Goal: Task Accomplishment & Management: Manage account settings

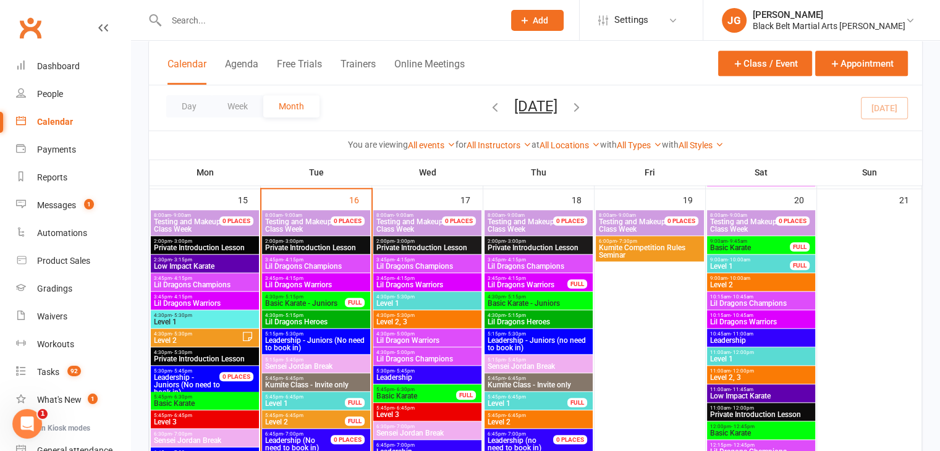
scroll to position [1313, 0]
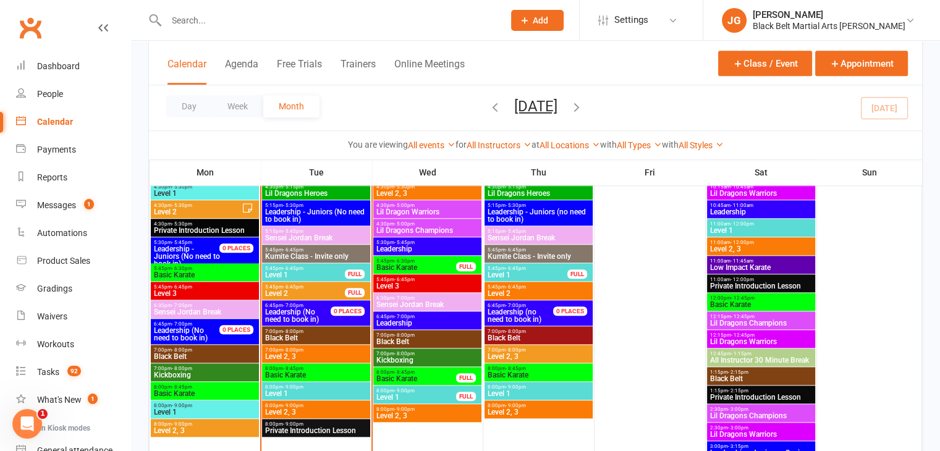
click at [529, 287] on span "5:45pm - 6:45pm" at bounding box center [538, 287] width 103 height 6
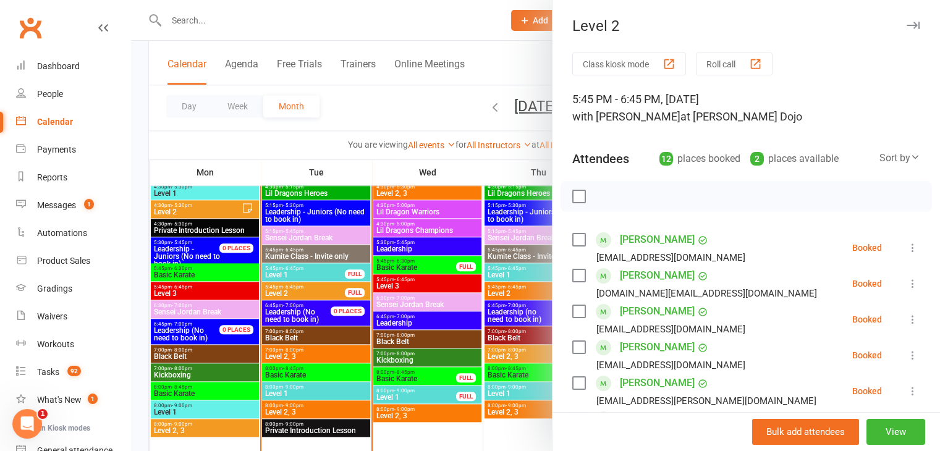
scroll to position [469, 0]
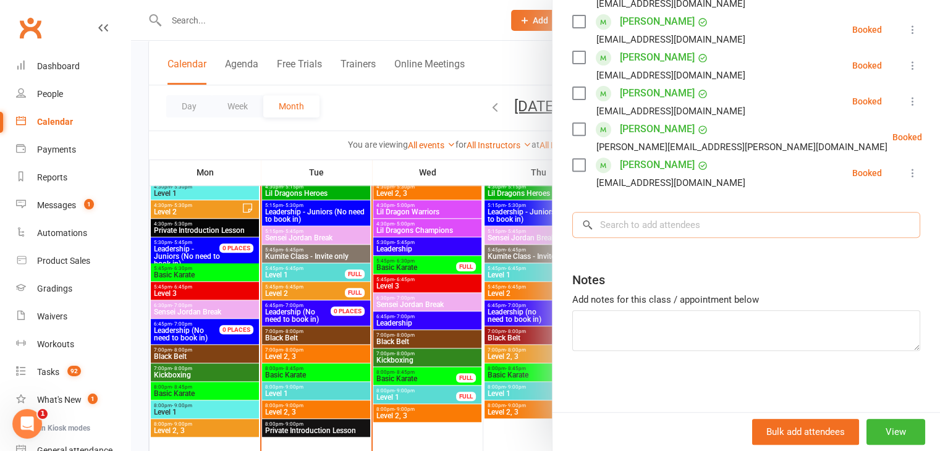
click at [700, 225] on input "search" at bounding box center [746, 225] width 348 height 26
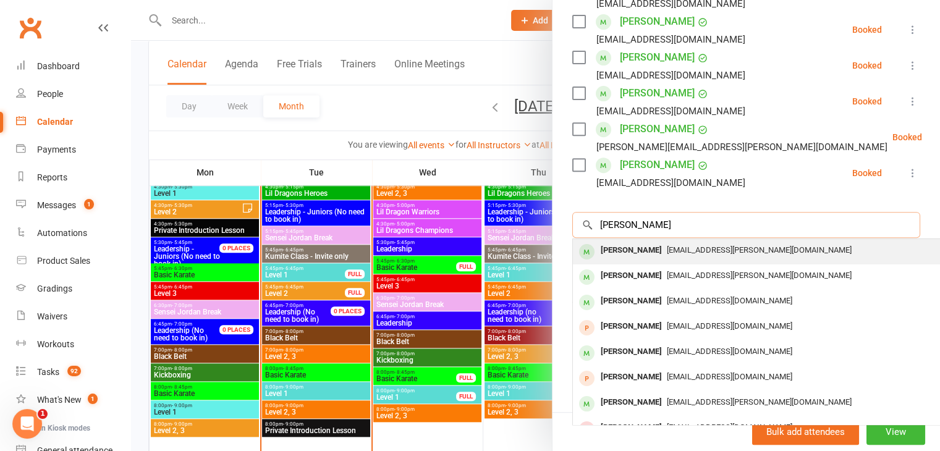
type input "[PERSON_NAME]"
click at [675, 247] on span "[EMAIL_ADDRESS][PERSON_NAME][DOMAIN_NAME]" at bounding box center [759, 249] width 185 height 9
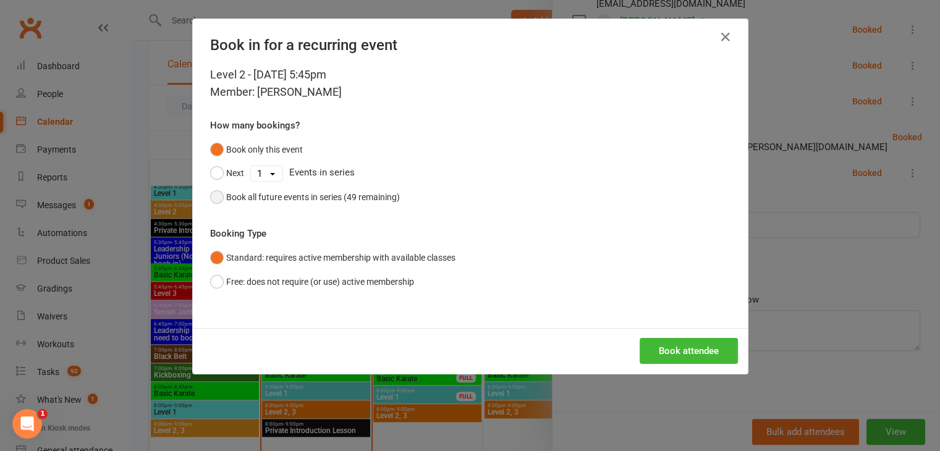
click at [308, 204] on button "Book all future events in series (49 remaining)" at bounding box center [305, 196] width 190 height 23
click at [645, 349] on button "Book attendee" at bounding box center [689, 351] width 98 height 26
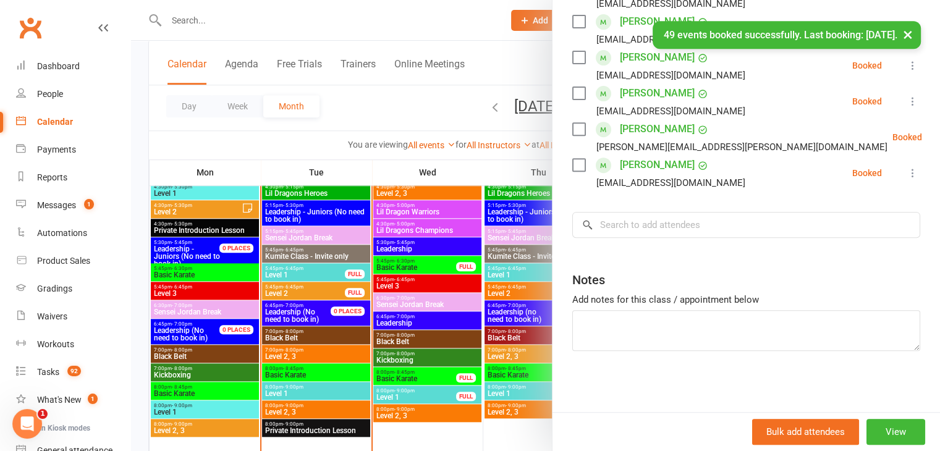
click at [462, 396] on div at bounding box center [535, 225] width 809 height 451
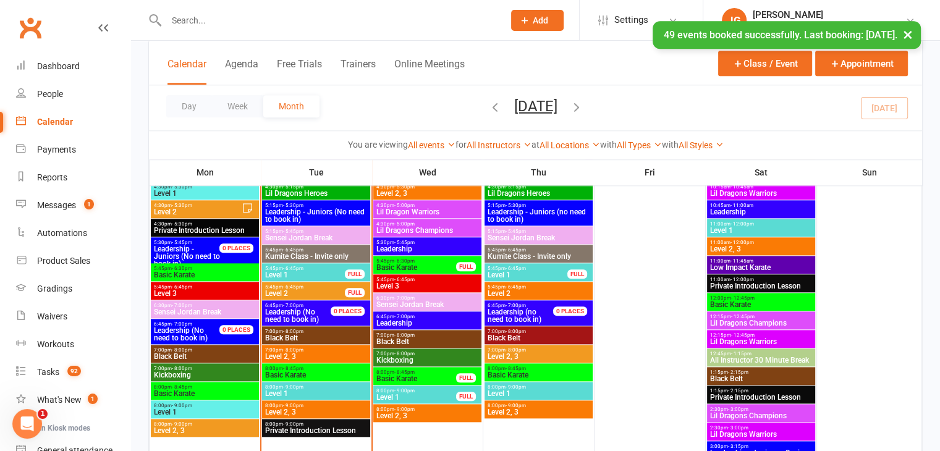
scroll to position [504, 0]
click at [510, 294] on span "Level 2" at bounding box center [538, 293] width 103 height 7
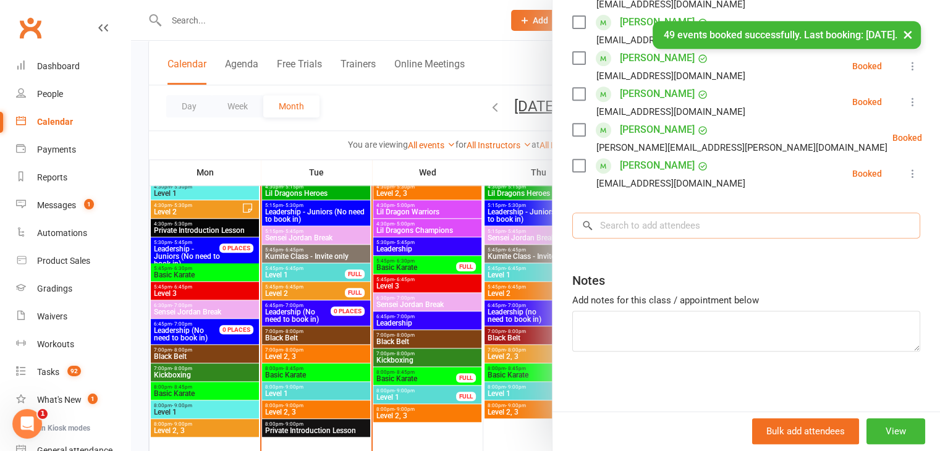
click at [655, 226] on input "search" at bounding box center [746, 226] width 348 height 26
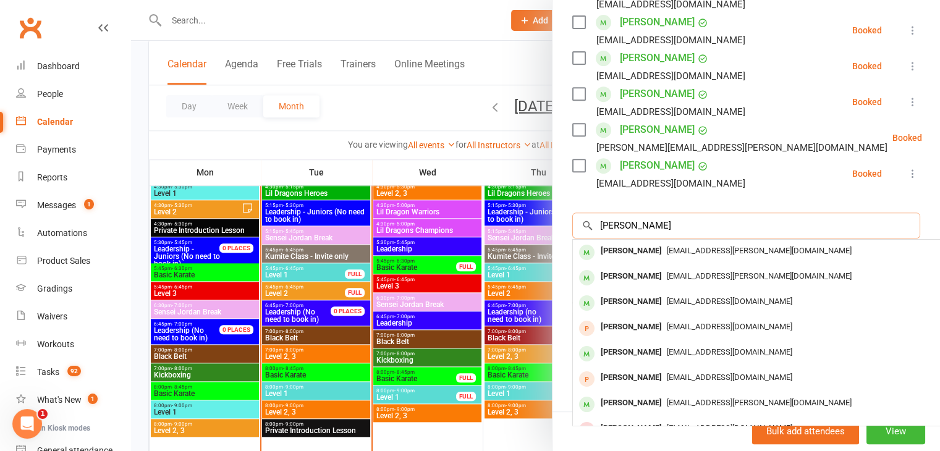
type input "[PERSON_NAME]"
click at [667, 246] on span "[EMAIL_ADDRESS][PERSON_NAME][DOMAIN_NAME]" at bounding box center [759, 250] width 185 height 9
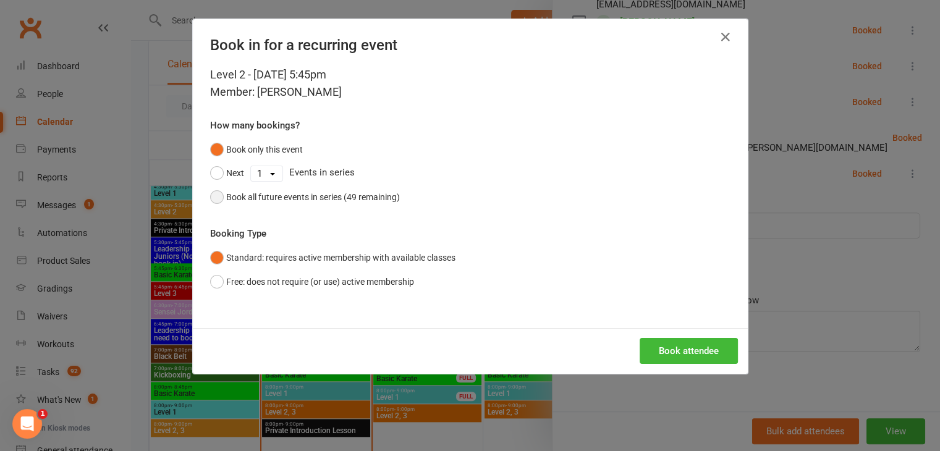
click at [345, 195] on div "Book all future events in series (49 remaining)" at bounding box center [313, 197] width 174 height 14
click at [677, 342] on button "Book attendee" at bounding box center [689, 351] width 98 height 26
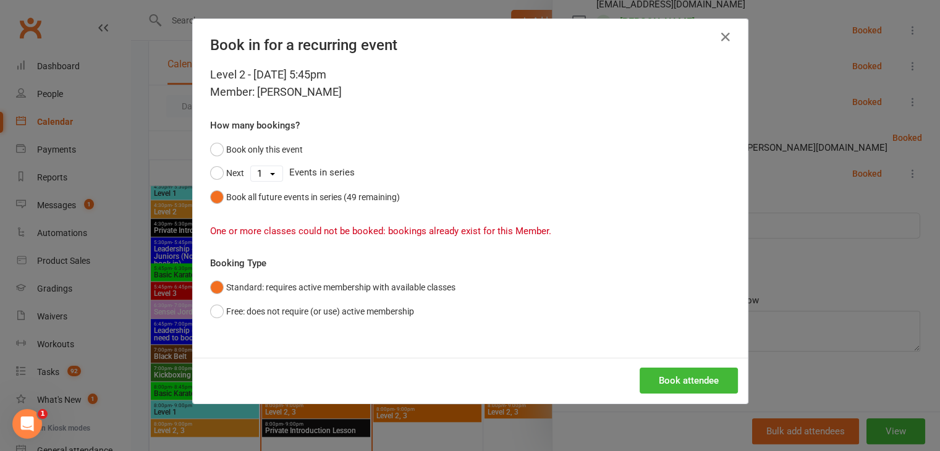
click at [129, 221] on div "Book in for a recurring event Level 2 - Sep 18, 2025 5:45pm Member: Shaan Pande…" at bounding box center [470, 225] width 940 height 451
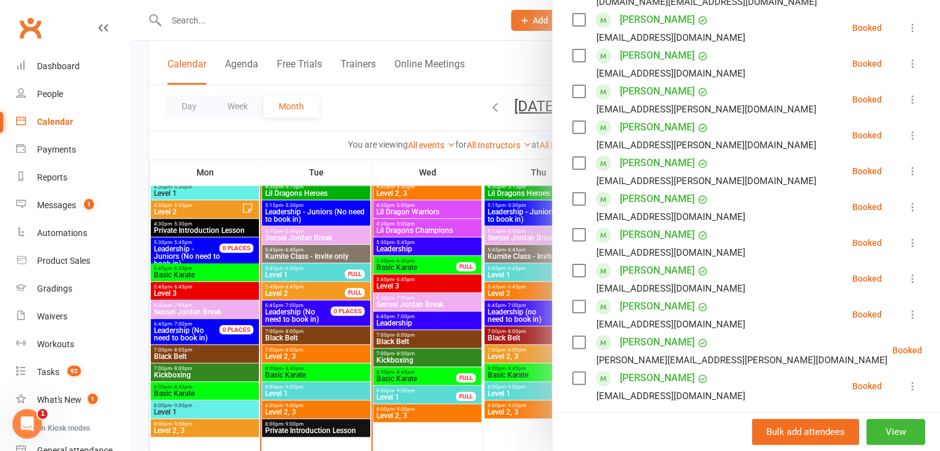
scroll to position [292, 0]
click at [423, 283] on div at bounding box center [535, 225] width 809 height 451
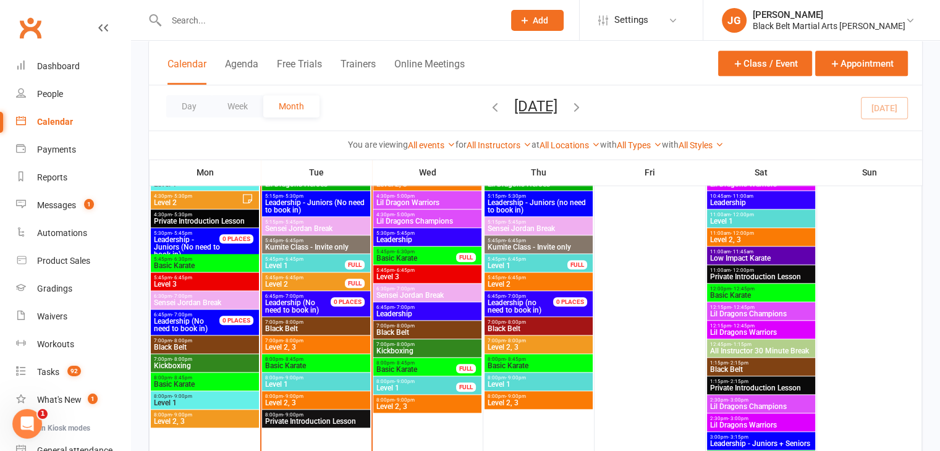
scroll to position [1322, 0]
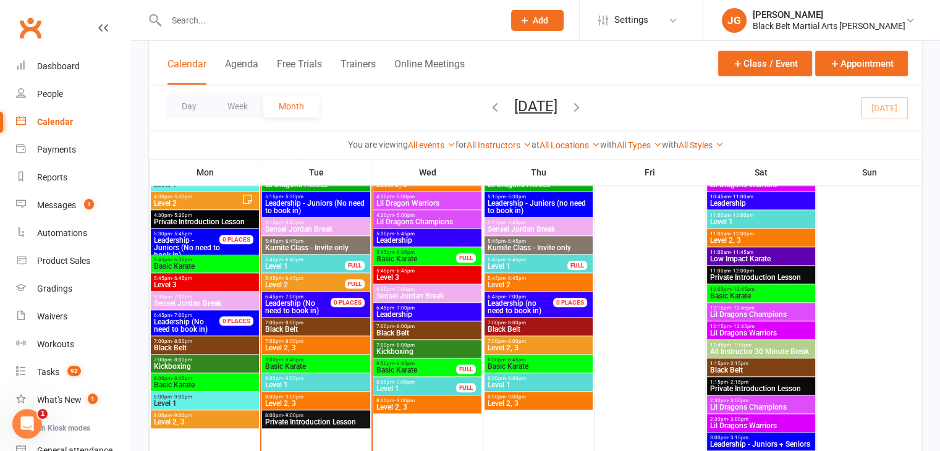
click at [527, 341] on span "7:00pm - 8:00pm" at bounding box center [538, 342] width 103 height 6
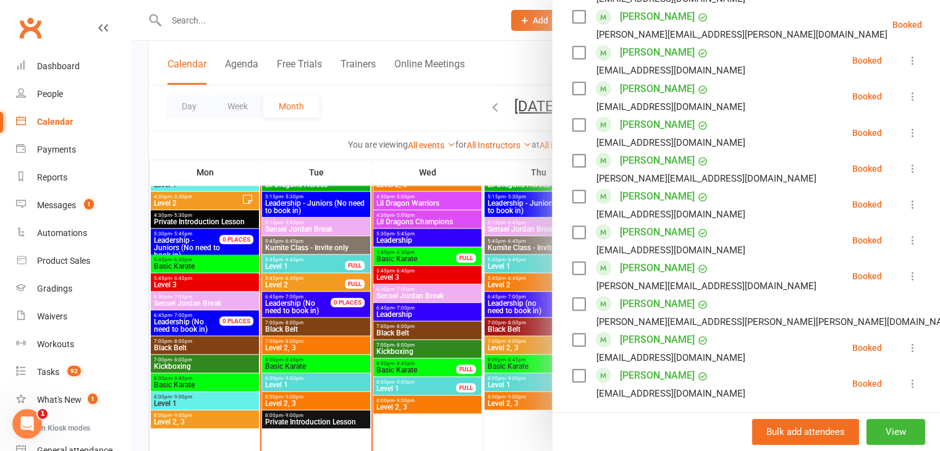
scroll to position [899, 0]
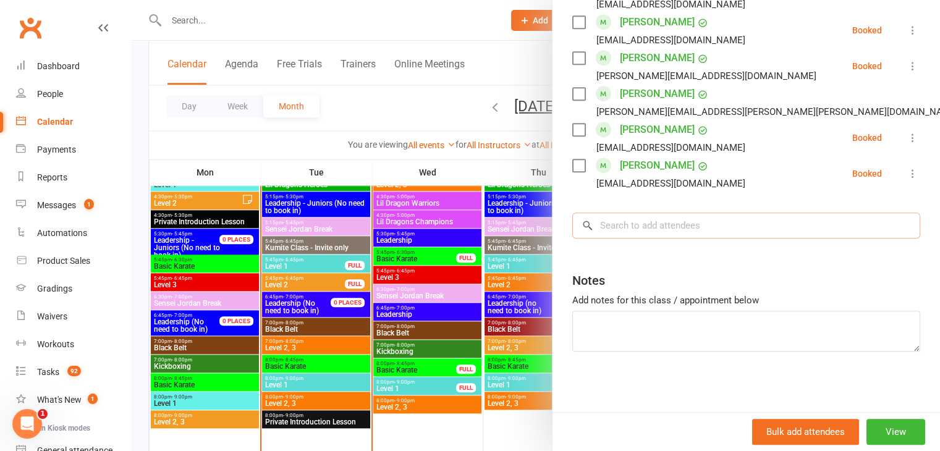
click at [715, 217] on input "search" at bounding box center [746, 226] width 348 height 26
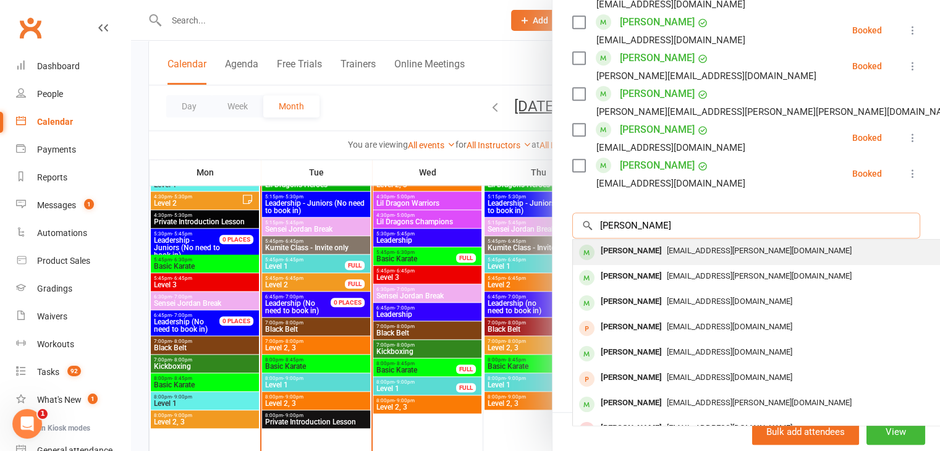
type input "[PERSON_NAME]"
click at [673, 248] on span "[EMAIL_ADDRESS][PERSON_NAME][DOMAIN_NAME]" at bounding box center [759, 250] width 185 height 9
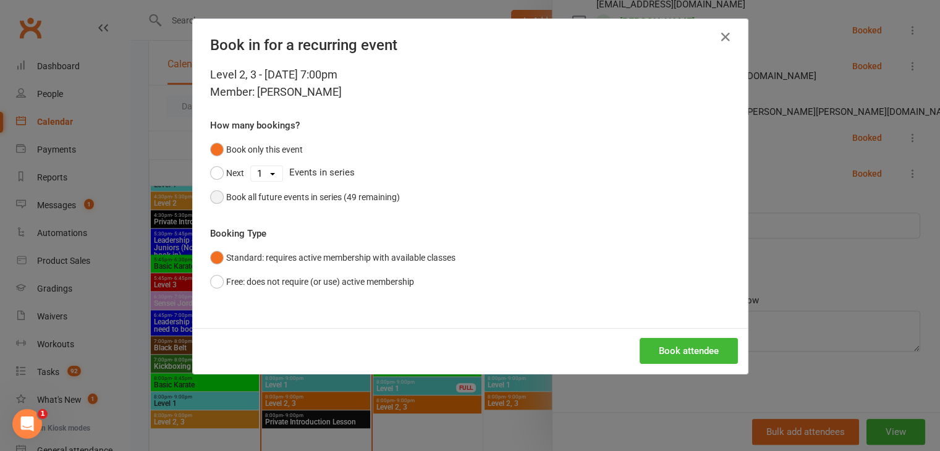
click at [349, 186] on button "Book all future events in series (49 remaining)" at bounding box center [305, 196] width 190 height 23
click at [671, 348] on button "Book attendee" at bounding box center [689, 351] width 98 height 26
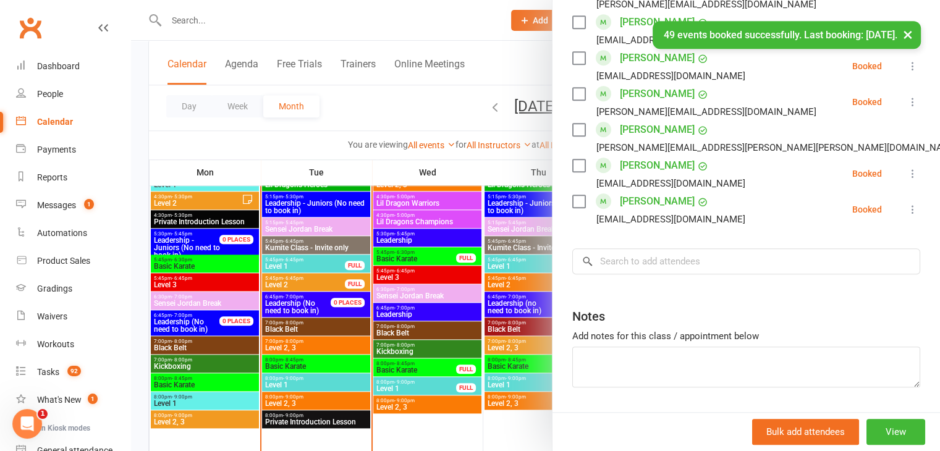
scroll to position [935, 0]
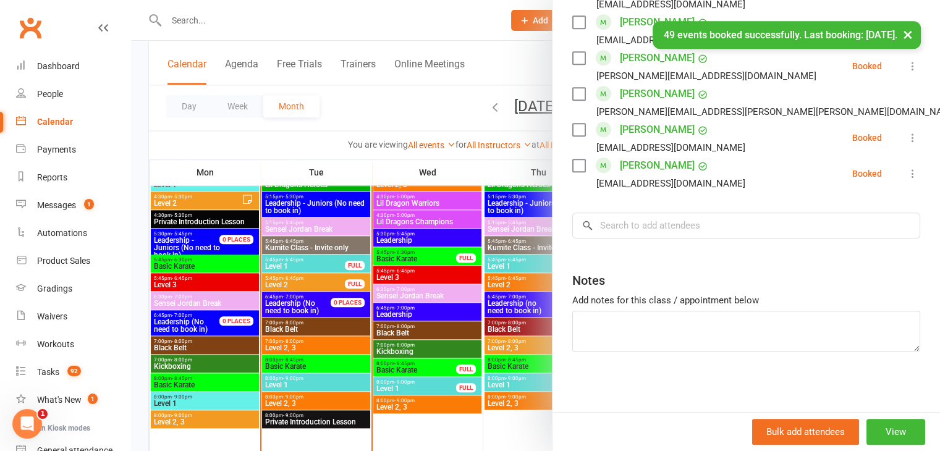
click at [433, 321] on div at bounding box center [535, 225] width 809 height 451
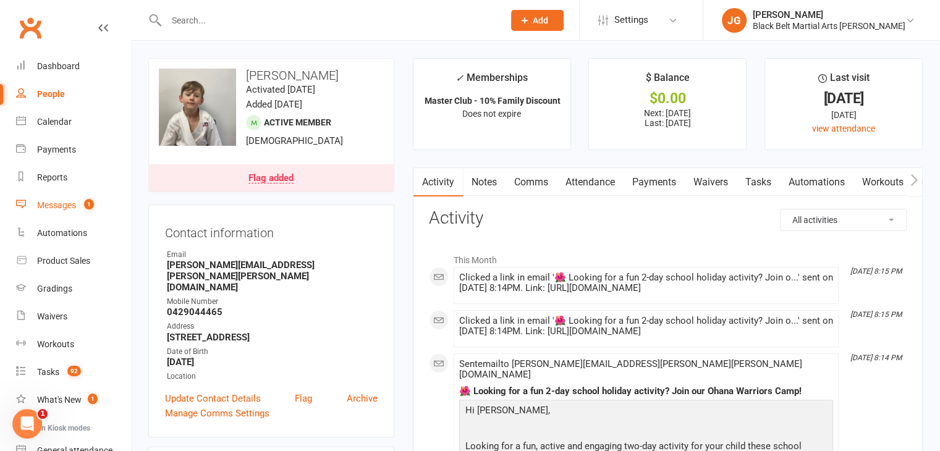
click at [63, 200] on div "Messages" at bounding box center [56, 205] width 39 height 10
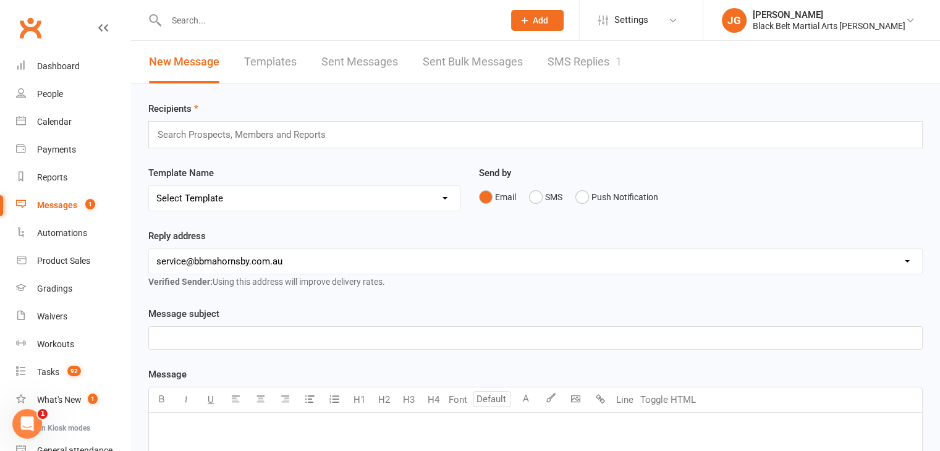
click at [600, 70] on link "SMS Replies 1" at bounding box center [585, 62] width 74 height 43
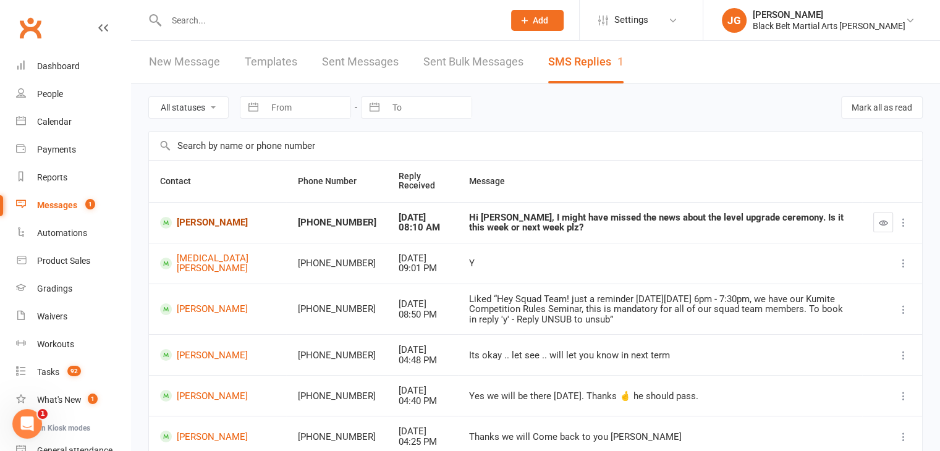
click at [207, 221] on link "Ryan Zhai" at bounding box center [217, 223] width 115 height 12
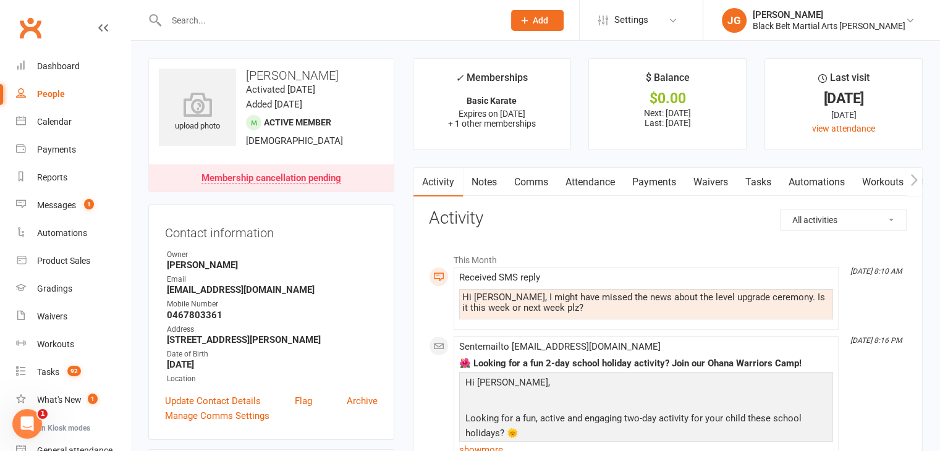
click at [611, 177] on link "Attendance" at bounding box center [590, 182] width 67 height 28
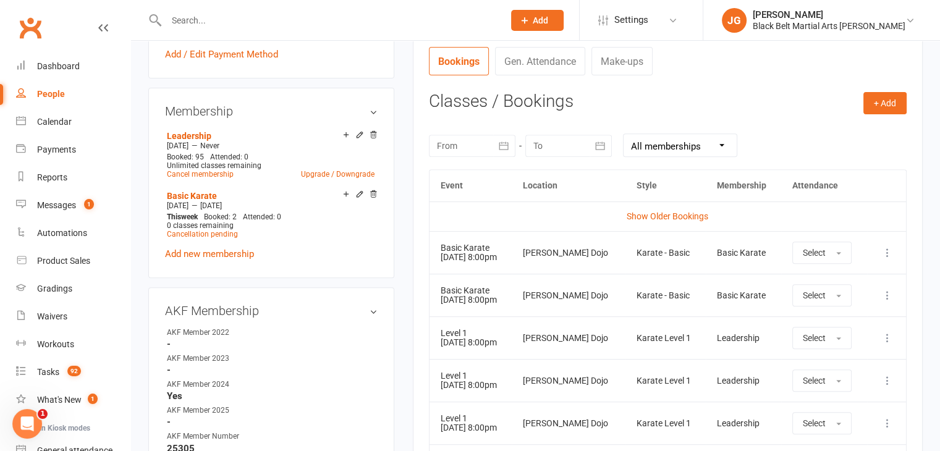
scroll to position [495, 0]
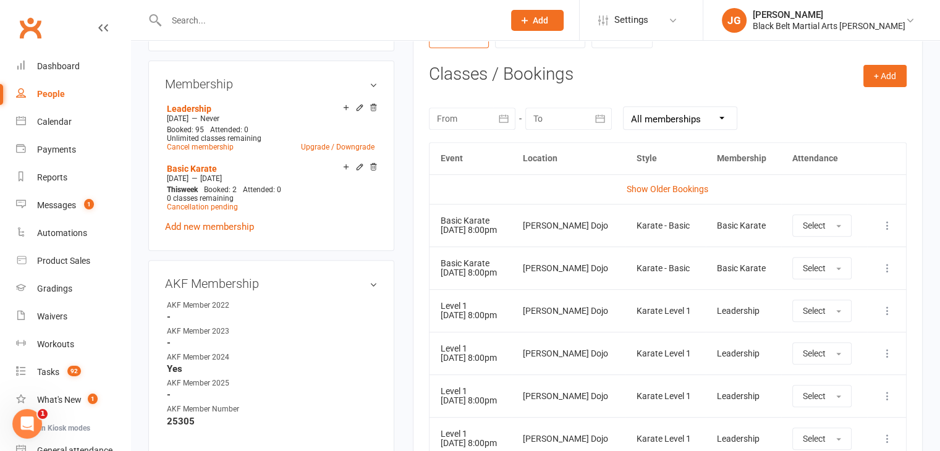
click at [477, 112] on div at bounding box center [472, 119] width 87 height 22
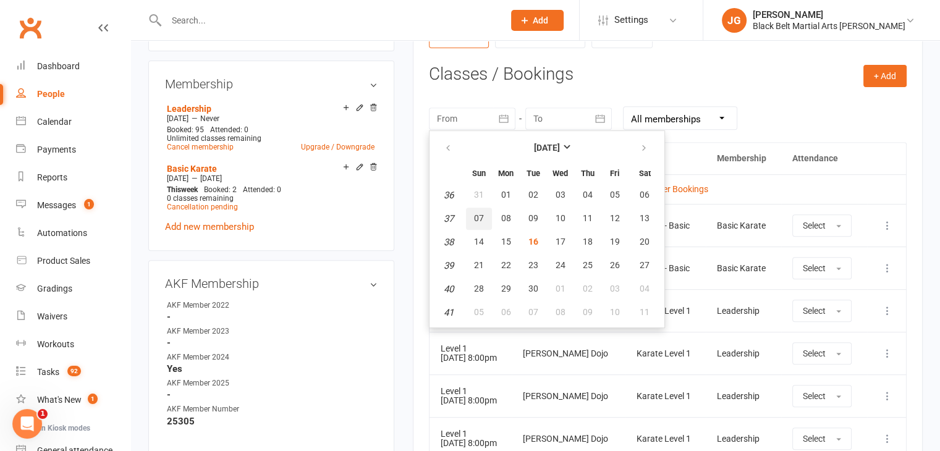
click at [479, 214] on span "07" at bounding box center [479, 218] width 10 height 10
type input "07 Sep 2025"
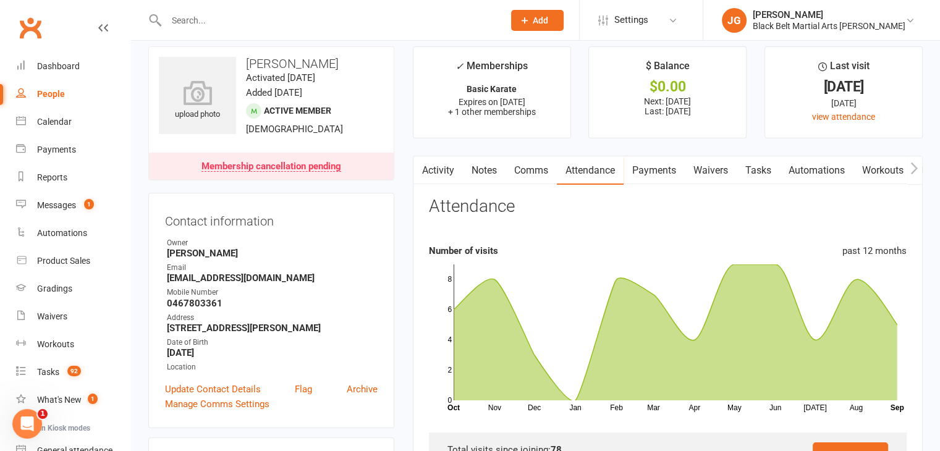
scroll to position [0, 0]
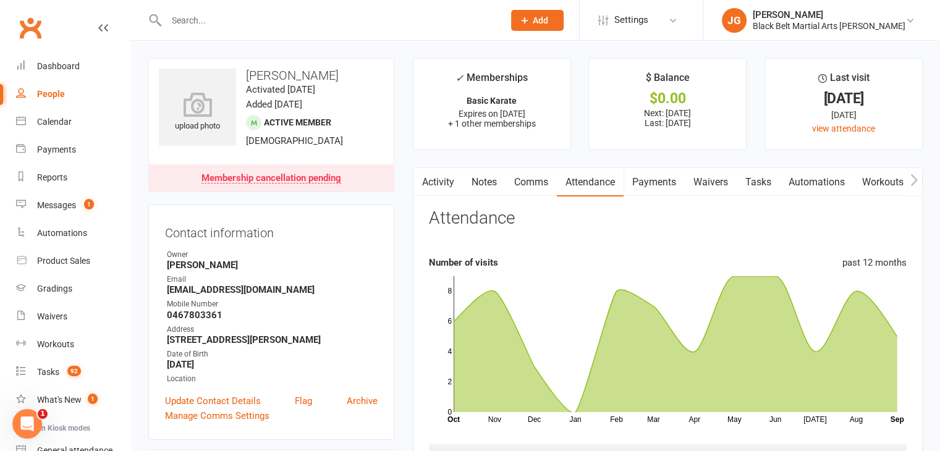
click at [437, 176] on link "Activity" at bounding box center [438, 182] width 49 height 28
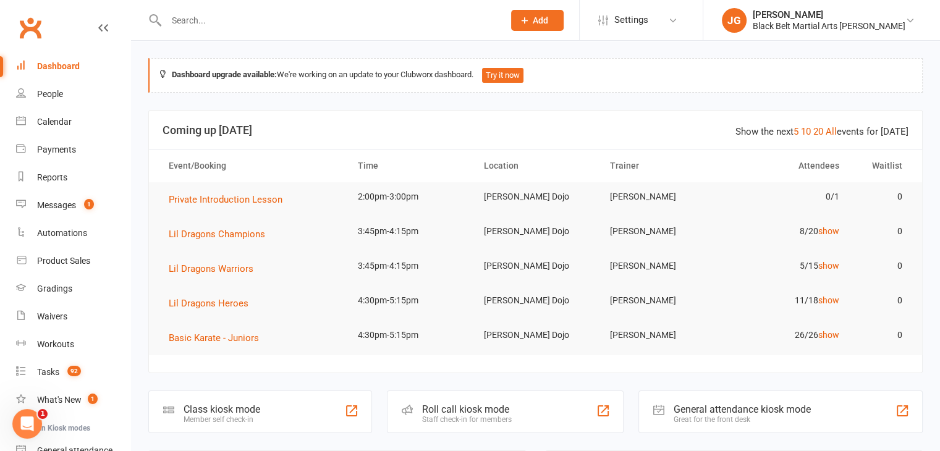
click at [249, 23] on input "text" at bounding box center [329, 20] width 333 height 17
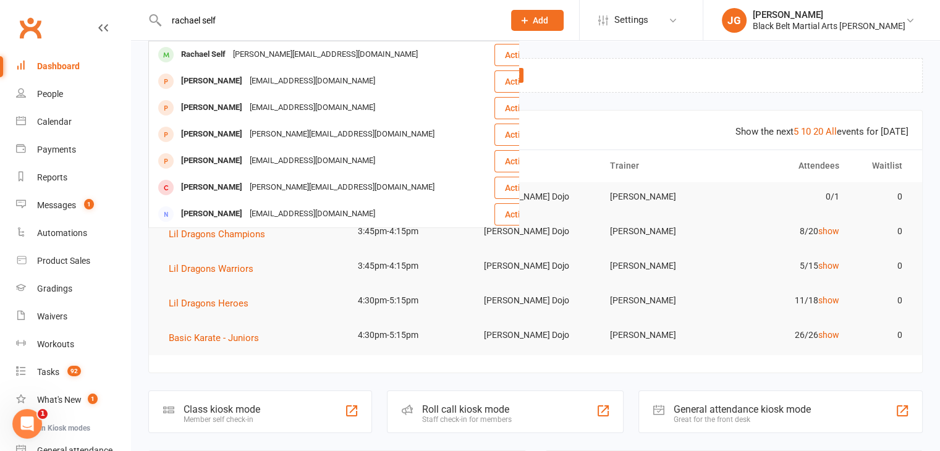
type input "rachael self"
click at [240, 50] on div "[PERSON_NAME][EMAIL_ADDRESS][DOMAIN_NAME]" at bounding box center [325, 55] width 192 height 18
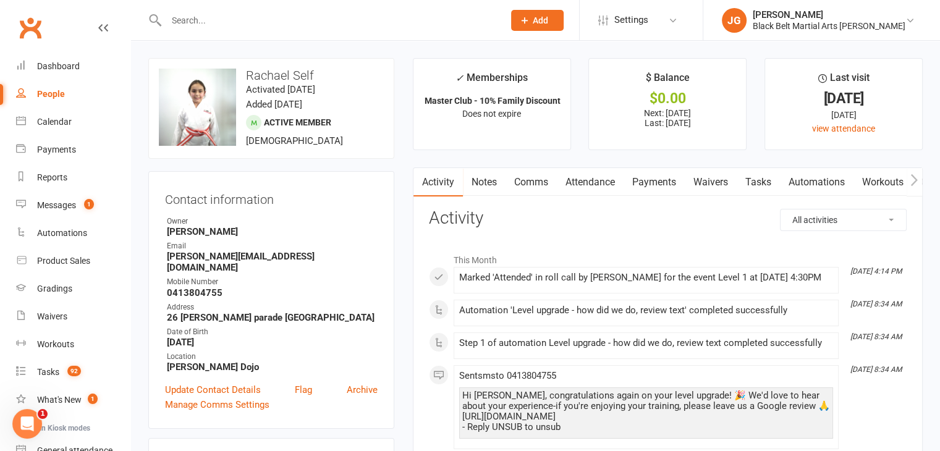
click at [604, 176] on link "Attendance" at bounding box center [590, 182] width 67 height 28
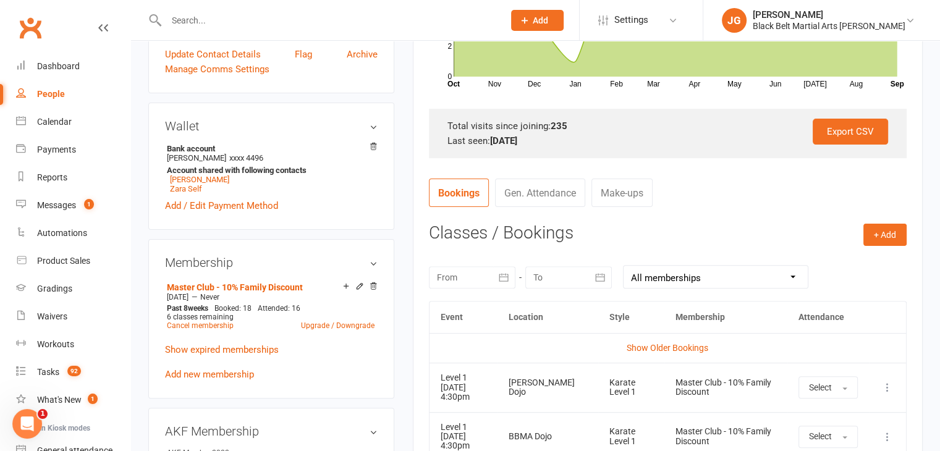
scroll to position [415, 0]
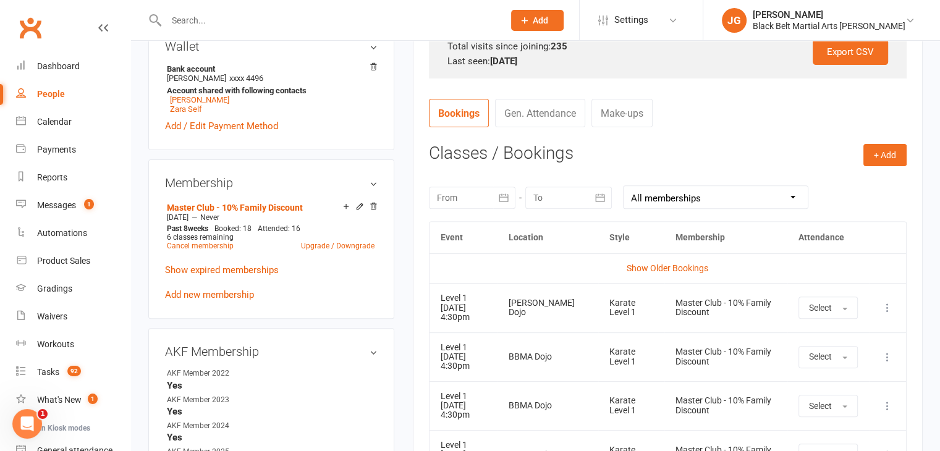
click at [598, 278] on td "Show Older Bookings" at bounding box center [668, 268] width 477 height 30
click at [278, 14] on input "text" at bounding box center [329, 20] width 333 height 17
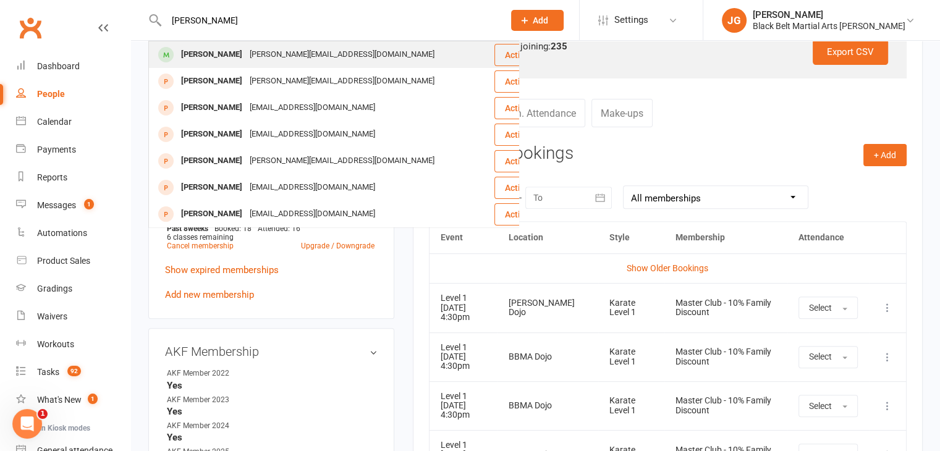
type input "[PERSON_NAME]"
click at [278, 50] on div "[PERSON_NAME][EMAIL_ADDRESS][DOMAIN_NAME]" at bounding box center [342, 55] width 192 height 18
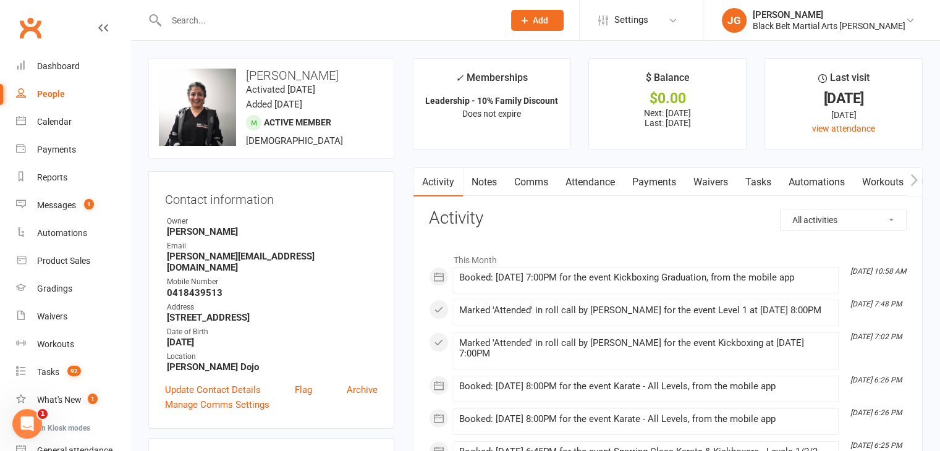
click at [579, 184] on link "Attendance" at bounding box center [590, 182] width 67 height 28
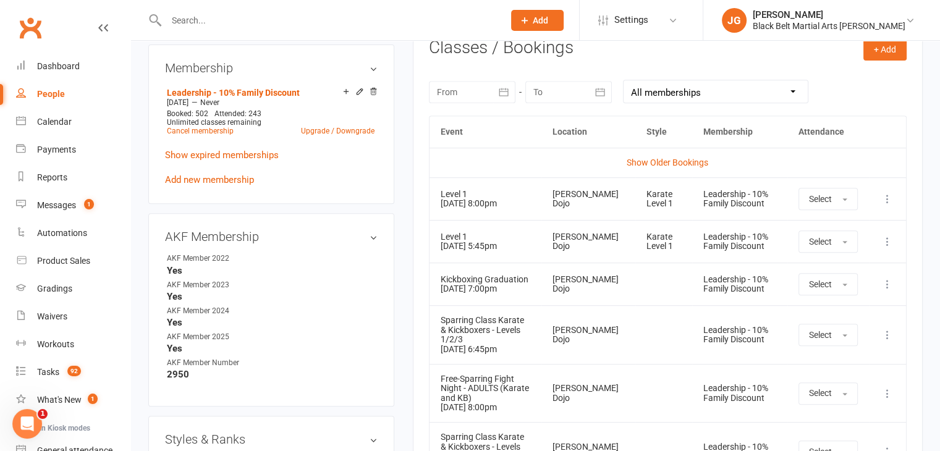
scroll to position [522, 0]
click at [424, 20] on input "text" at bounding box center [329, 20] width 333 height 17
type input "s"
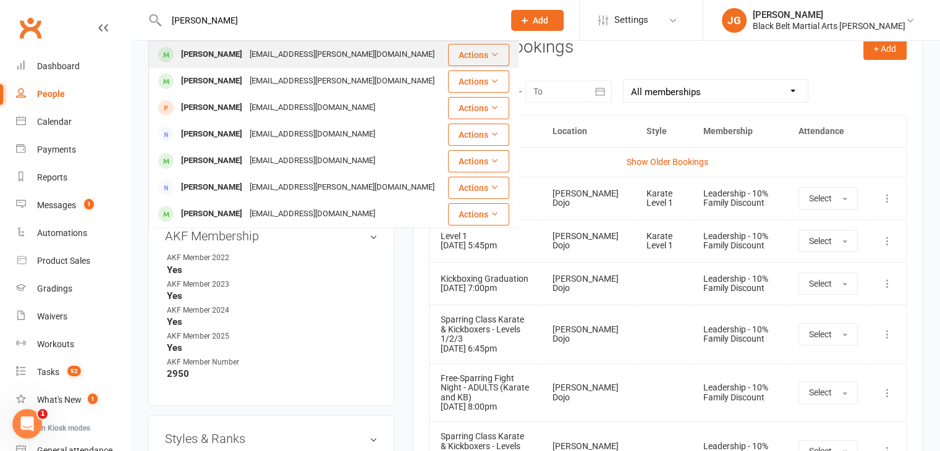
type input "[PERSON_NAME]"
click at [310, 53] on div "[EMAIL_ADDRESS][PERSON_NAME][DOMAIN_NAME]" at bounding box center [342, 55] width 192 height 18
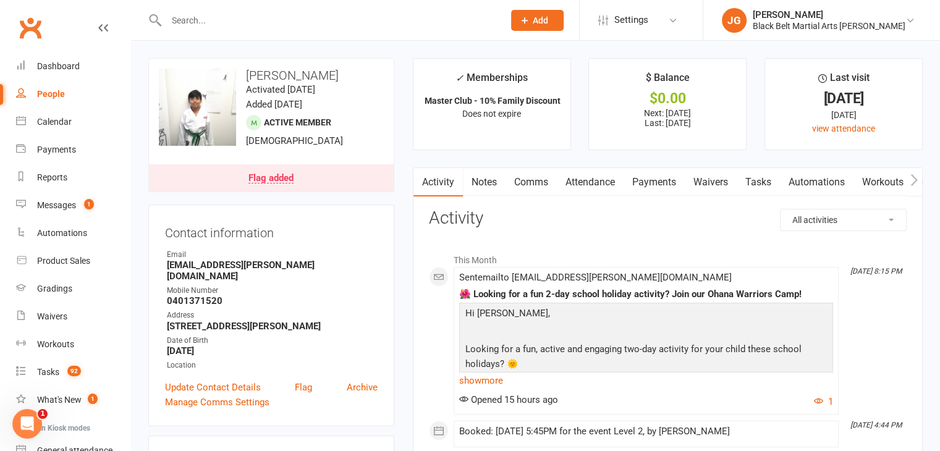
click at [573, 179] on link "Attendance" at bounding box center [590, 182] width 67 height 28
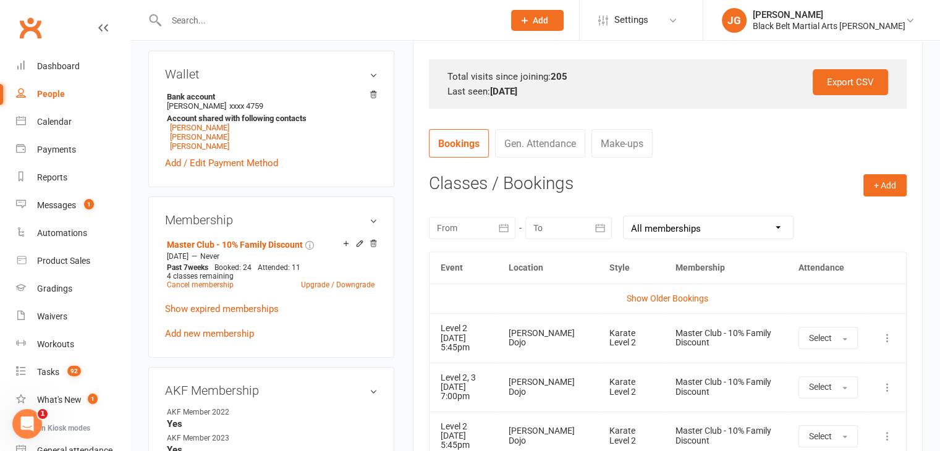
scroll to position [577, 0]
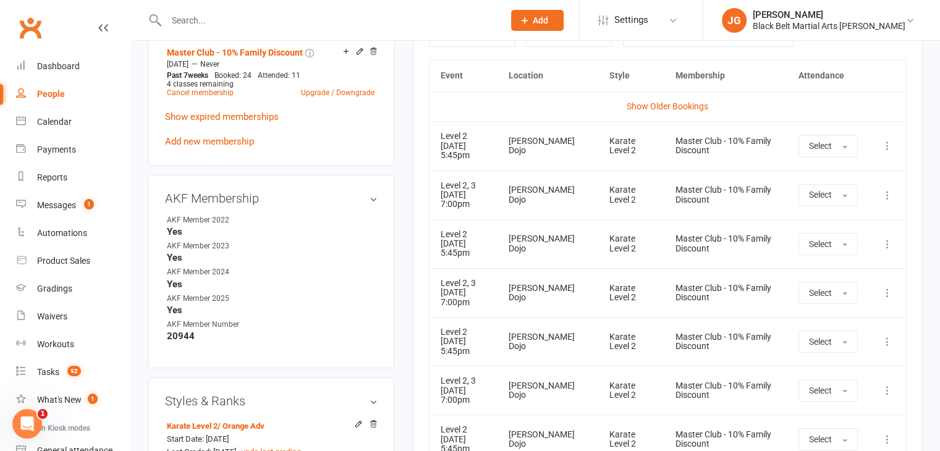
click at [355, 15] on input "text" at bounding box center [329, 20] width 333 height 17
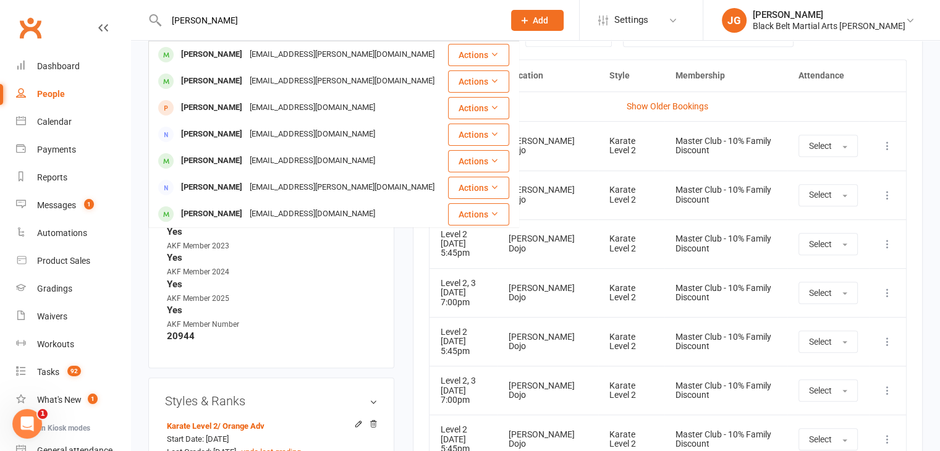
type input "[PERSON_NAME]"
click at [324, 49] on div "[EMAIL_ADDRESS][PERSON_NAME][DOMAIN_NAME]" at bounding box center [342, 55] width 192 height 18
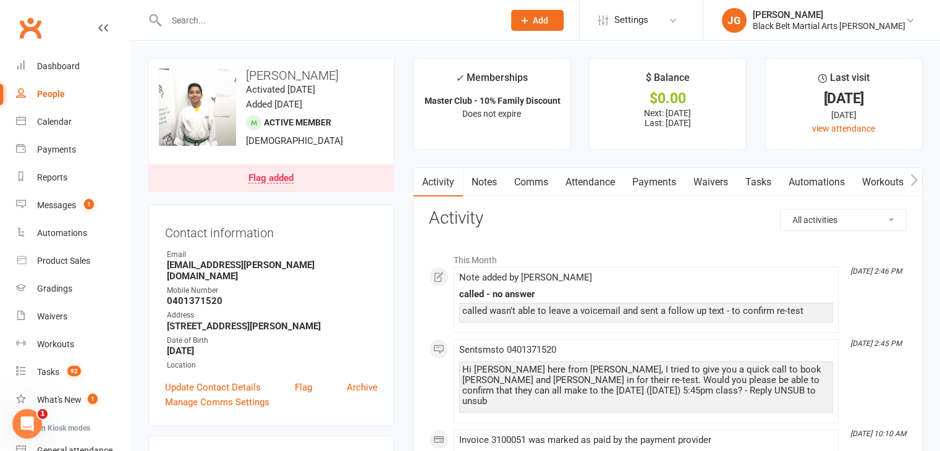
click at [588, 181] on link "Attendance" at bounding box center [590, 182] width 67 height 28
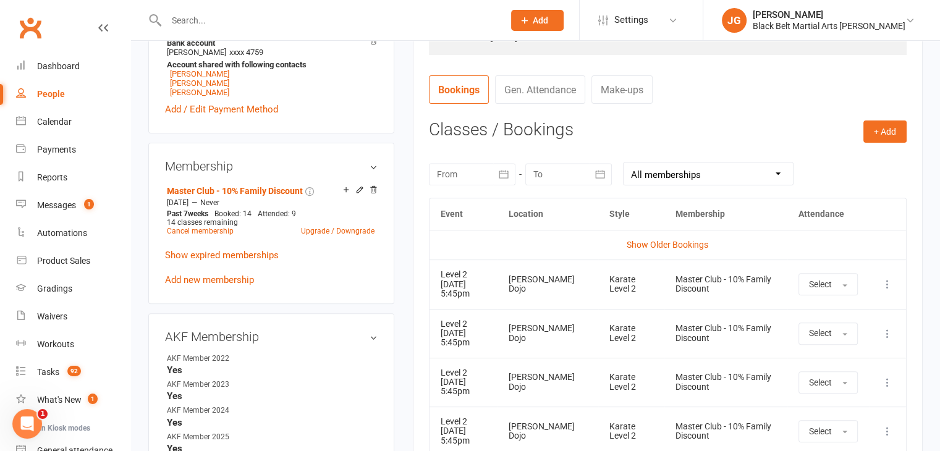
scroll to position [595, 0]
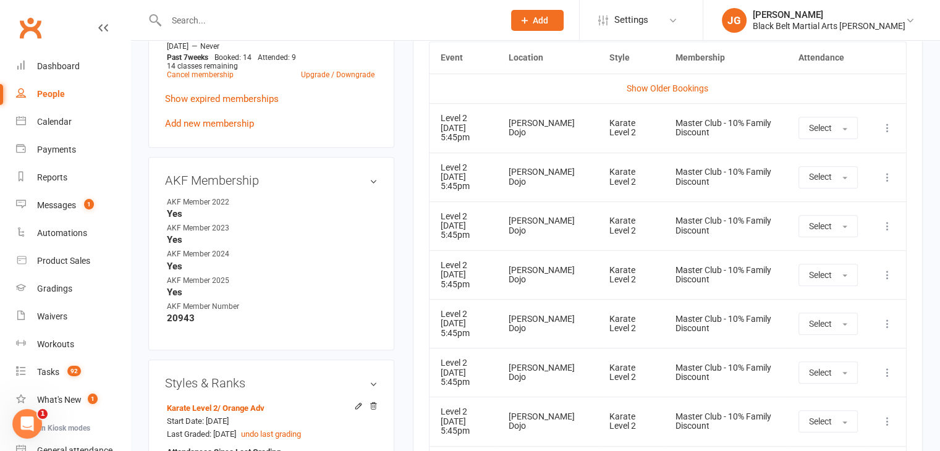
click at [537, 319] on div "[PERSON_NAME] Dojo" at bounding box center [548, 324] width 78 height 19
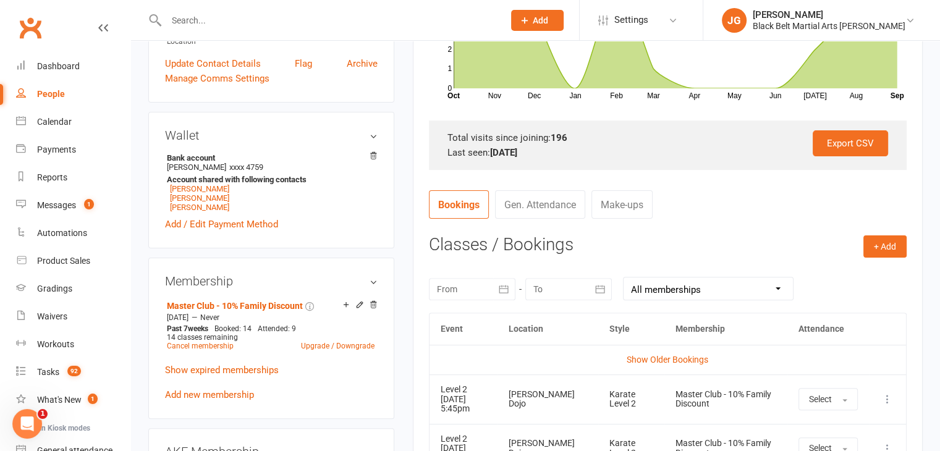
scroll to position [323, 0]
click at [467, 280] on div at bounding box center [472, 290] width 87 height 22
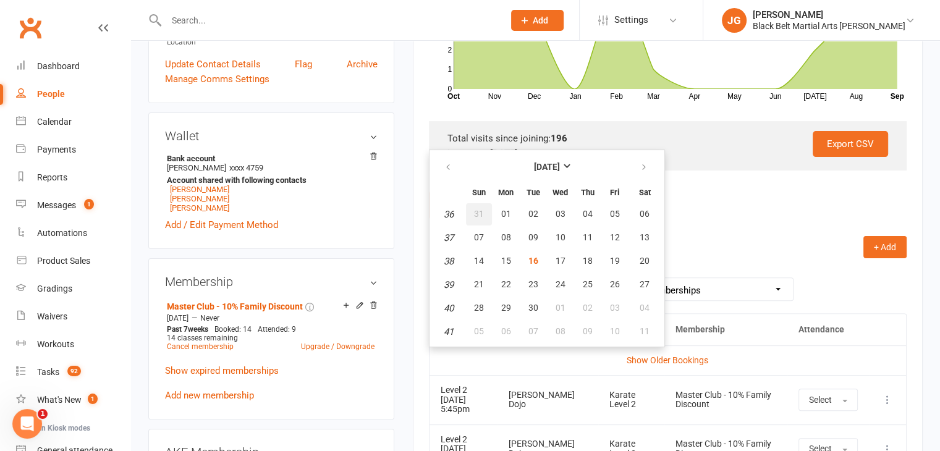
click at [485, 211] on button "31" at bounding box center [479, 214] width 26 height 22
type input "[DATE]"
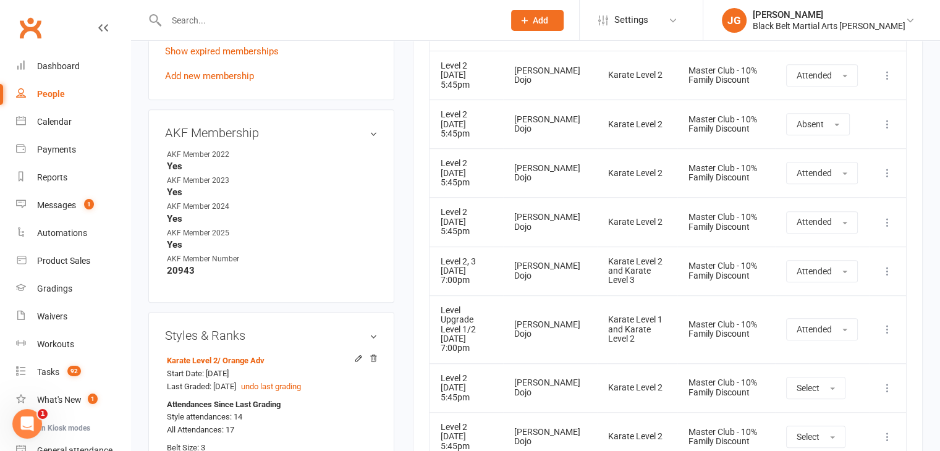
scroll to position [644, 0]
click at [608, 260] on div "Karate Level 2 and Karate Level 3" at bounding box center [637, 270] width 58 height 28
click at [597, 299] on td "Karate Level 1 and Karate Level 2" at bounding box center [637, 328] width 80 height 68
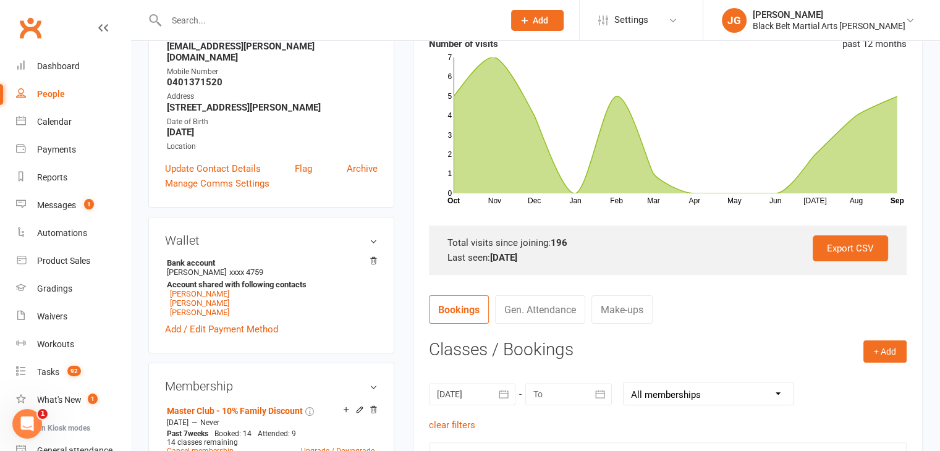
scroll to position [0, 0]
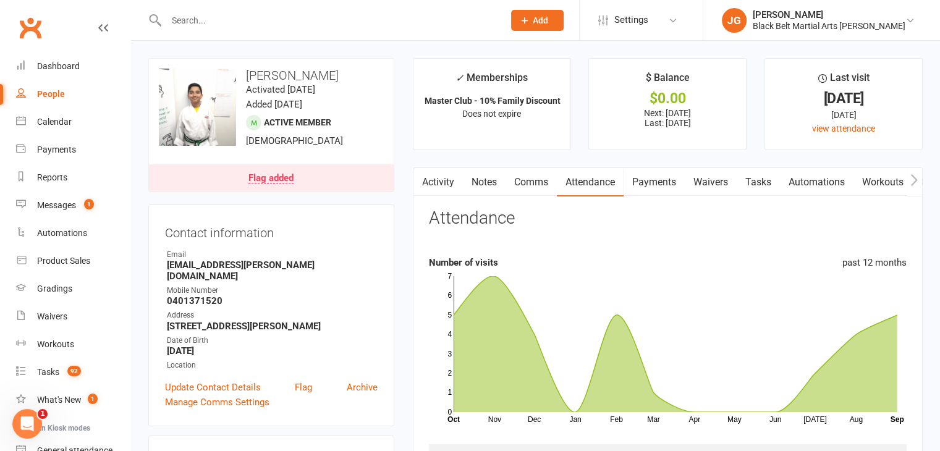
click at [334, 18] on input "text" at bounding box center [329, 20] width 333 height 17
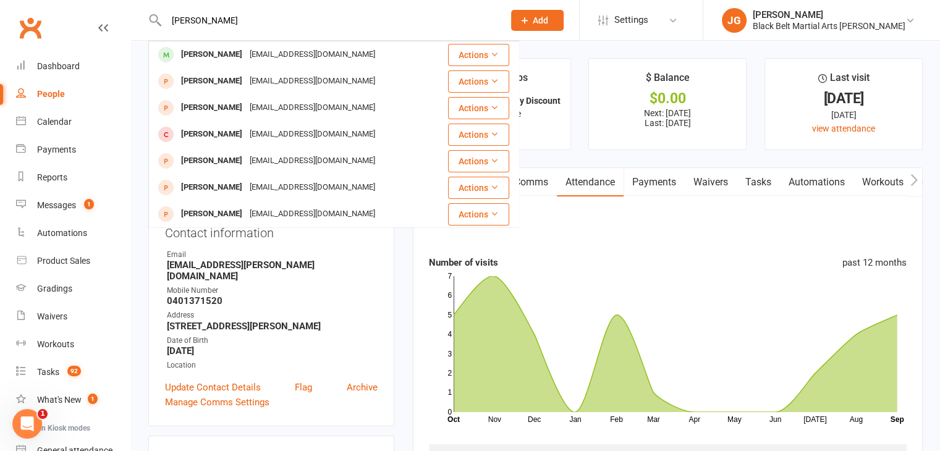
type input "[PERSON_NAME]"
click at [338, 56] on div "[PERSON_NAME] [EMAIL_ADDRESS][DOMAIN_NAME]" at bounding box center [298, 54] width 297 height 25
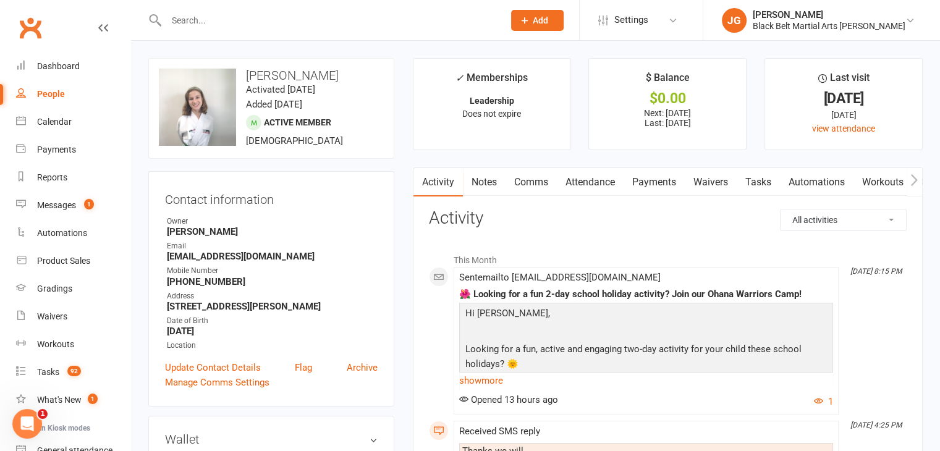
click at [590, 179] on link "Attendance" at bounding box center [590, 182] width 67 height 28
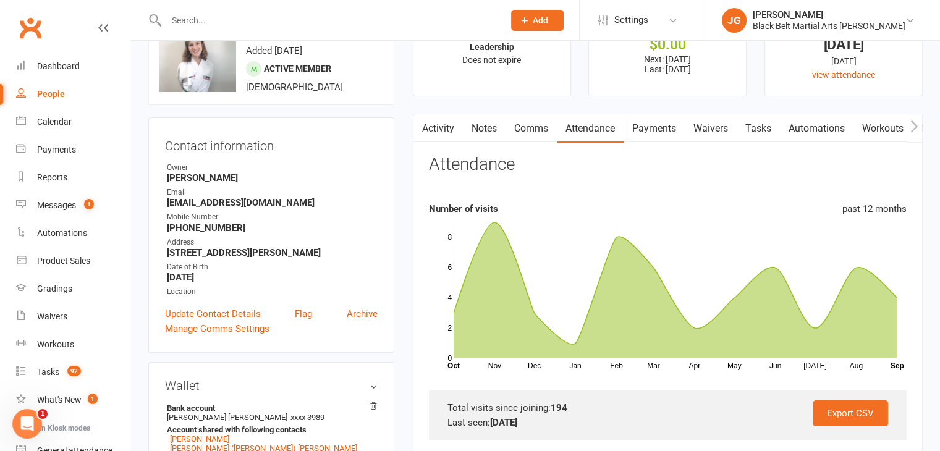
click at [446, 133] on link "Activity" at bounding box center [438, 128] width 49 height 28
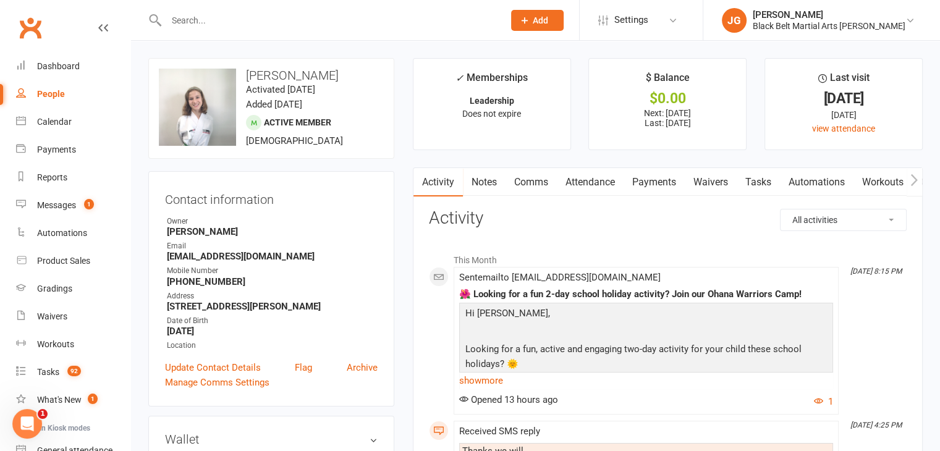
click at [577, 181] on link "Attendance" at bounding box center [590, 182] width 67 height 28
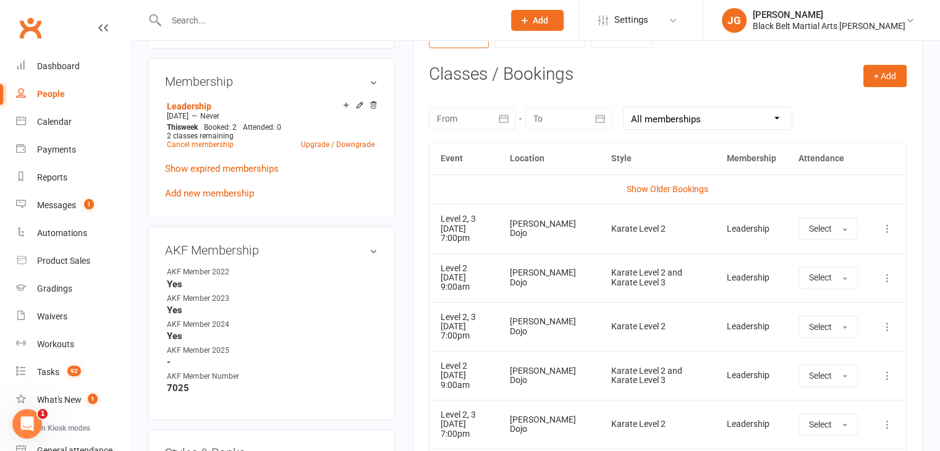
scroll to position [494, 0]
click at [439, 11] on div at bounding box center [321, 20] width 347 height 40
click at [417, 15] on input "text" at bounding box center [329, 20] width 333 height 17
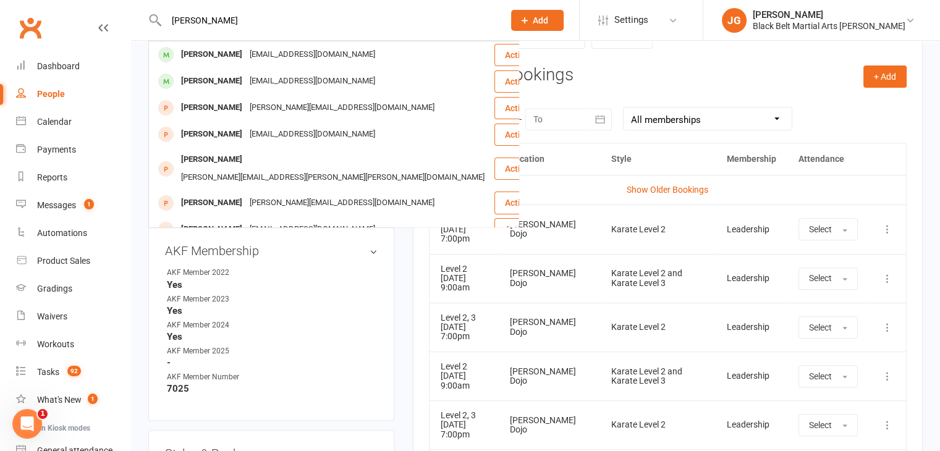
type input "[PERSON_NAME]"
click at [341, 56] on div "[PERSON_NAME] [EMAIL_ADDRESS][DOMAIN_NAME]" at bounding box center [322, 54] width 344 height 25
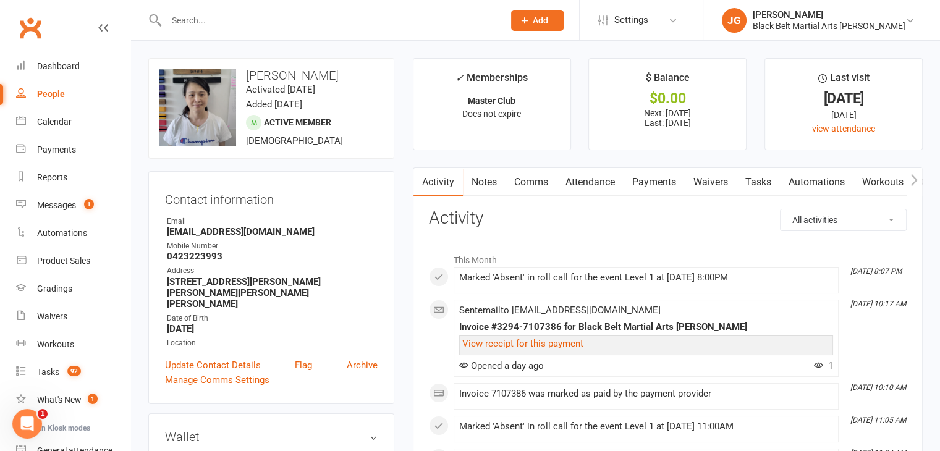
click at [588, 179] on link "Attendance" at bounding box center [590, 182] width 67 height 28
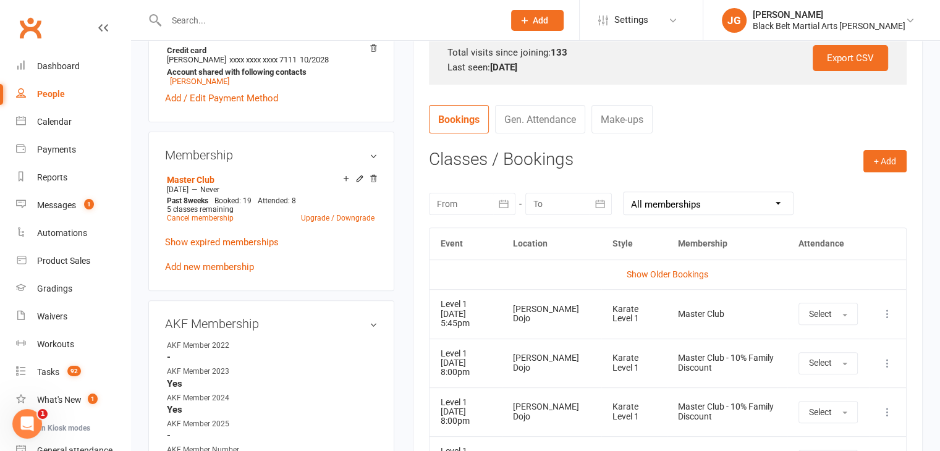
scroll to position [509, 0]
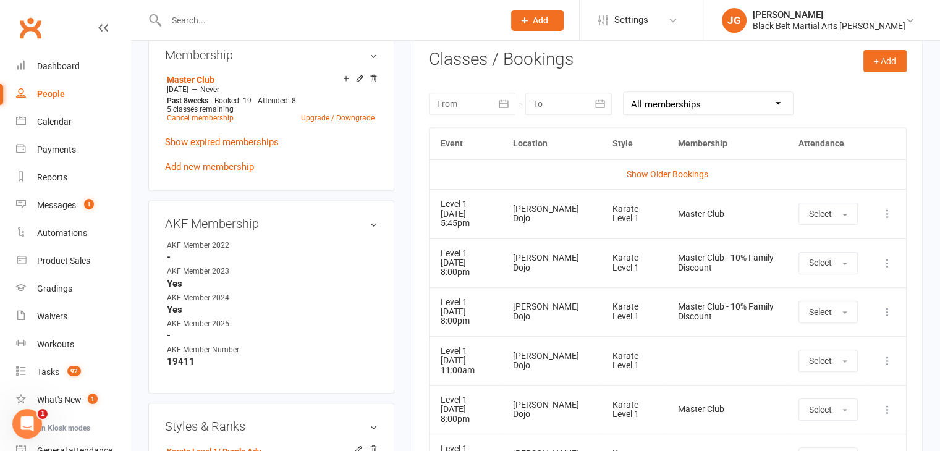
click at [452, 19] on input "text" at bounding box center [329, 20] width 333 height 17
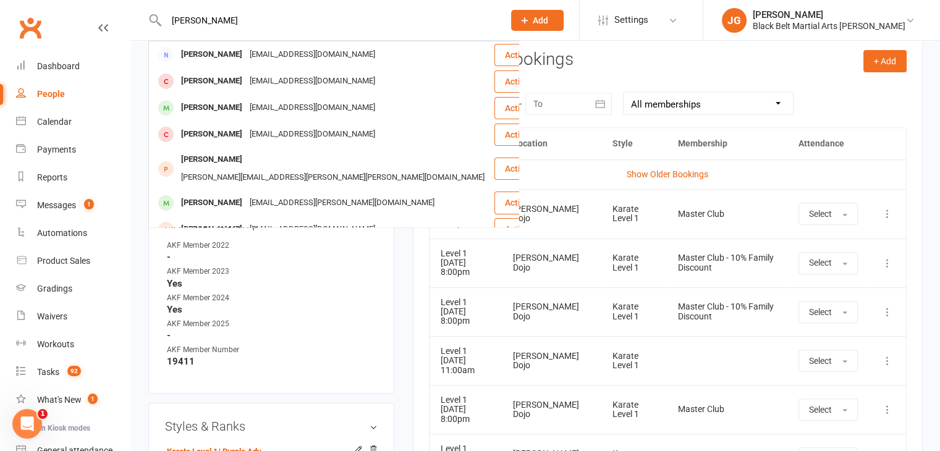
type input "[PERSON_NAME]"
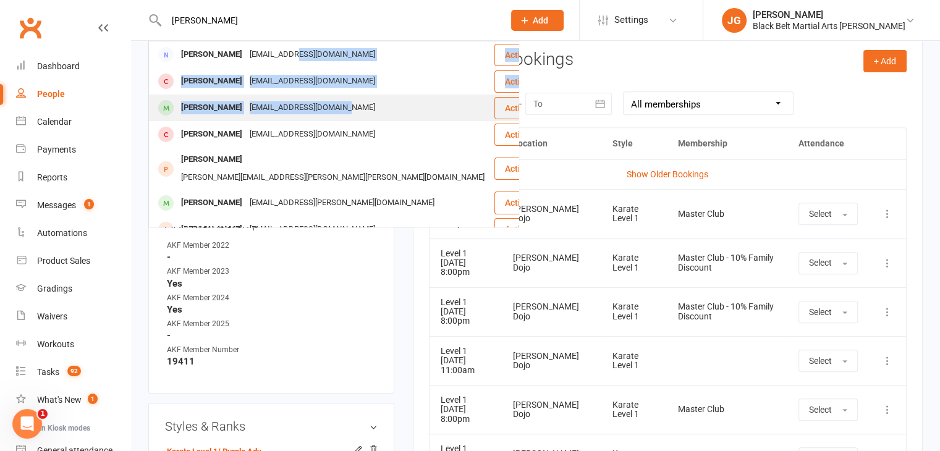
drag, startPoint x: 388, startPoint y: 46, endPoint x: 415, endPoint y: 110, distance: 69.0
click at [415, 110] on tbody "[PERSON_NAME] [EMAIL_ADDRESS][DOMAIN_NAME] Actions [PERSON_NAME] [EMAIL_ADDRESS…" at bounding box center [357, 337] width 416 height 592
click at [415, 110] on div "[PERSON_NAME] [EMAIL_ADDRESS][DOMAIN_NAME]" at bounding box center [322, 107] width 344 height 25
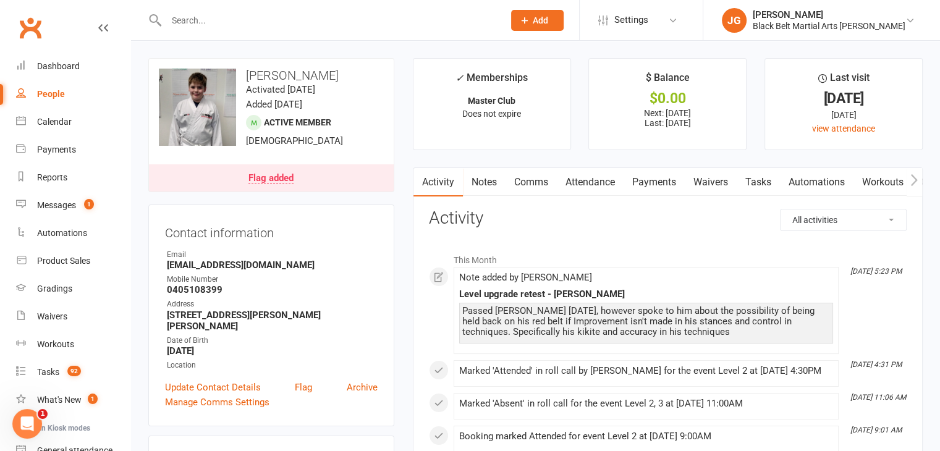
click at [592, 190] on link "Attendance" at bounding box center [590, 182] width 67 height 28
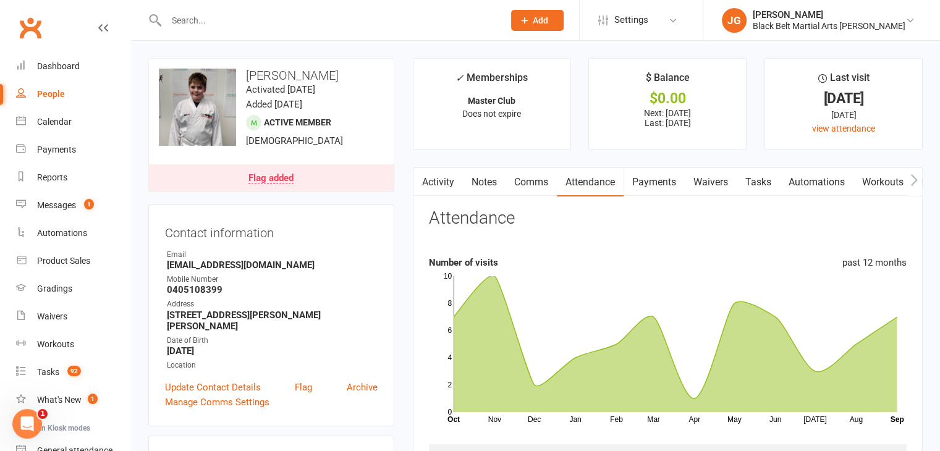
click at [326, 18] on input "text" at bounding box center [329, 20] width 333 height 17
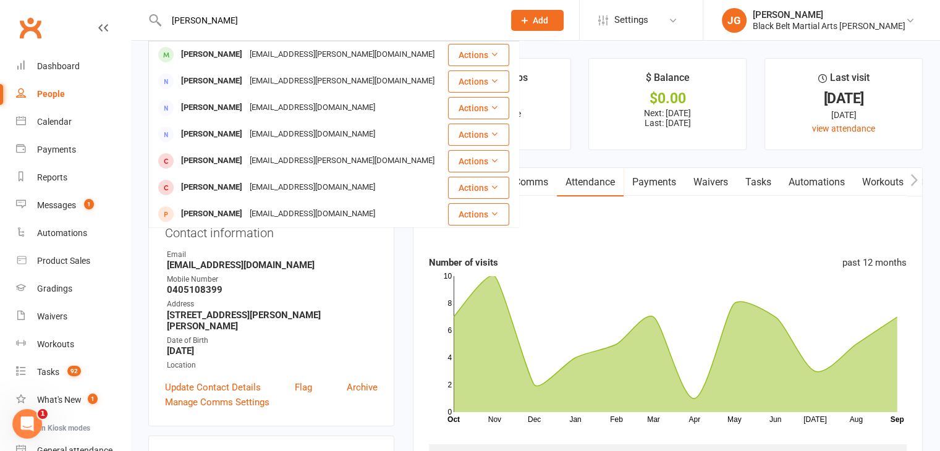
type input "[PERSON_NAME]"
click at [308, 57] on div "[EMAIL_ADDRESS][PERSON_NAME][DOMAIN_NAME]" at bounding box center [342, 55] width 192 height 18
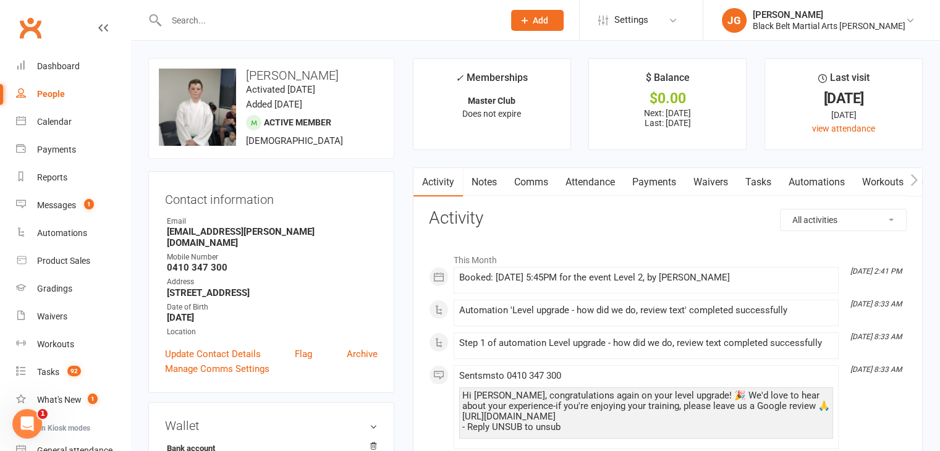
click at [489, 171] on link "Notes" at bounding box center [484, 182] width 43 height 28
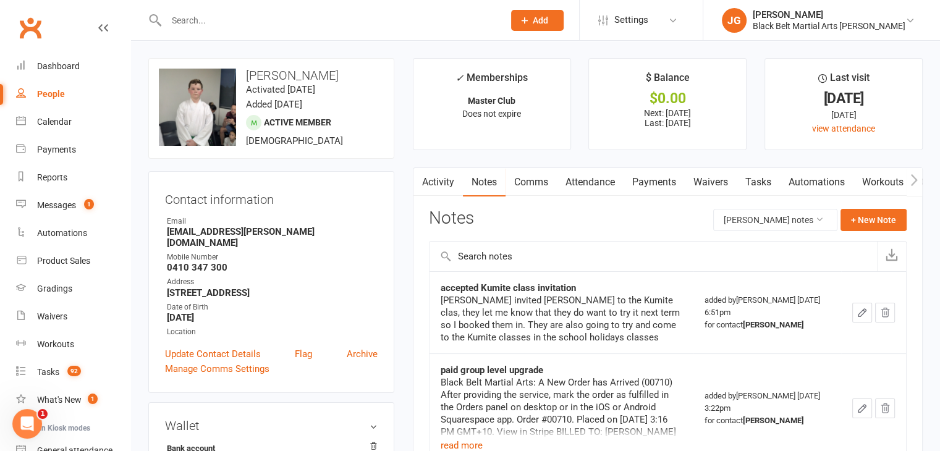
click at [600, 183] on link "Attendance" at bounding box center [590, 182] width 67 height 28
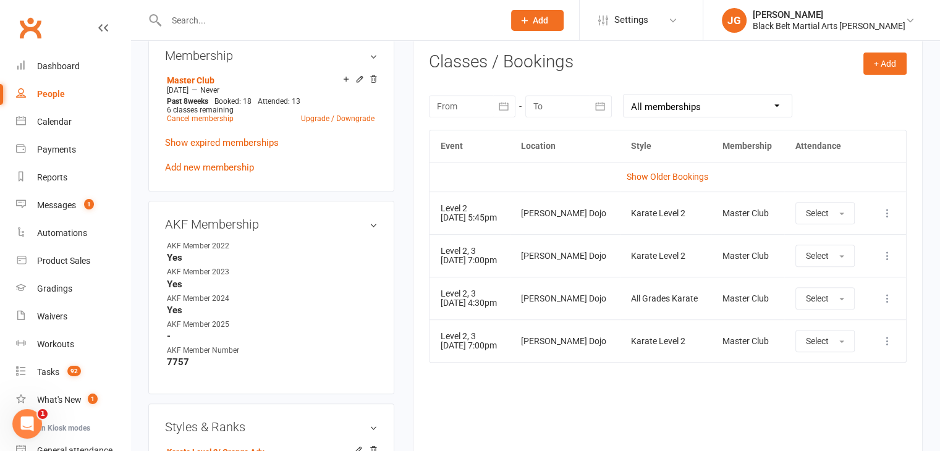
scroll to position [511, 0]
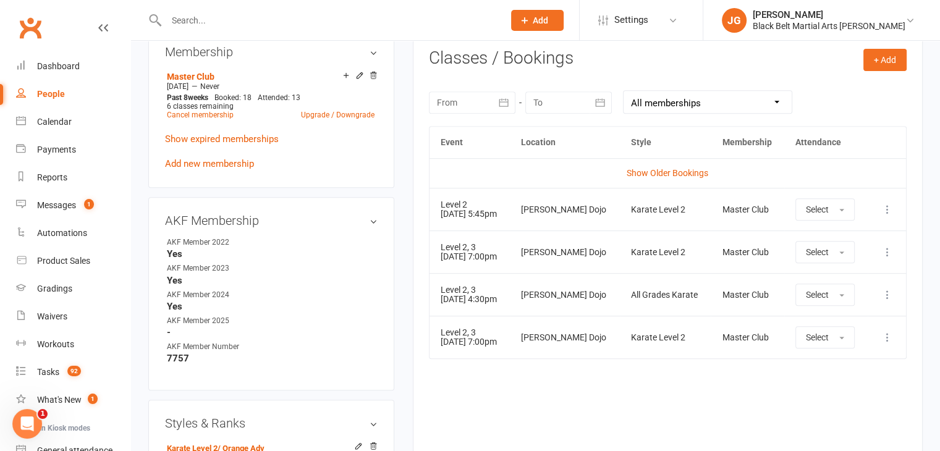
click at [540, 414] on div "Event Location Style Membership Attendance Show Older Bookings Level 2 [DATE] 5…" at bounding box center [668, 282] width 478 height 313
click at [371, 17] on input "text" at bounding box center [329, 20] width 333 height 17
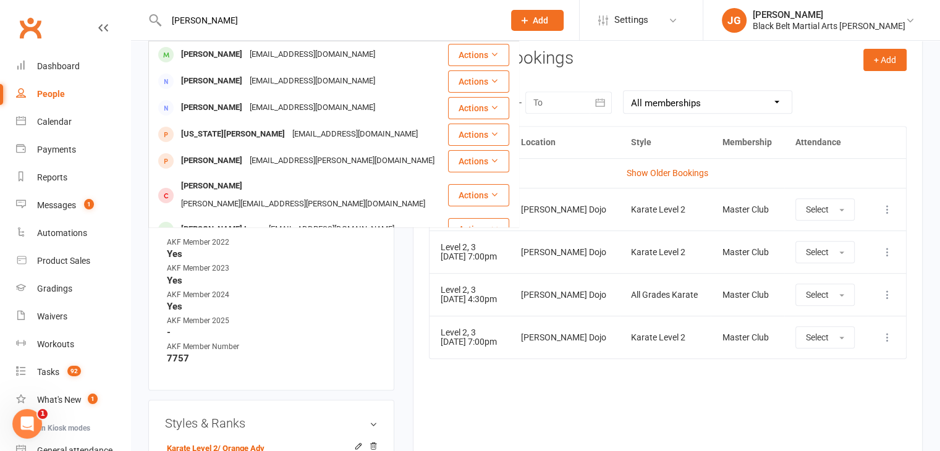
type input "[PERSON_NAME]"
click at [312, 62] on div "[EMAIL_ADDRESS][DOMAIN_NAME]" at bounding box center [312, 55] width 133 height 18
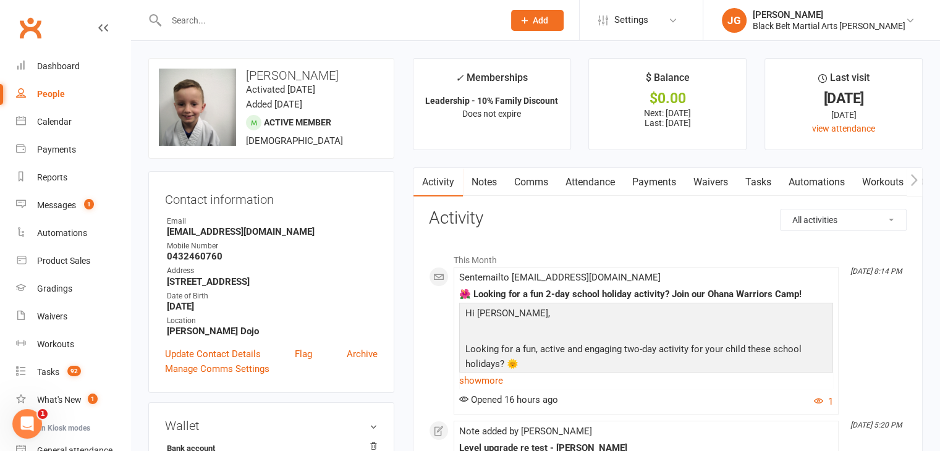
click at [490, 178] on link "Notes" at bounding box center [484, 182] width 43 height 28
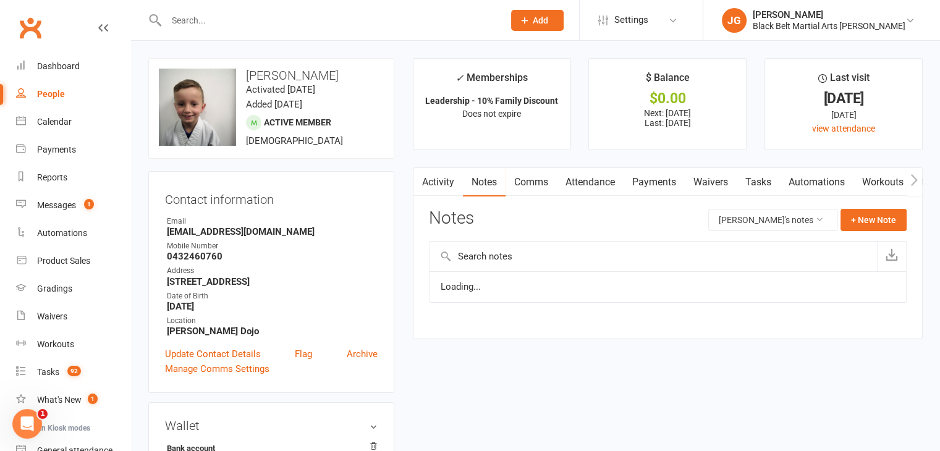
click at [610, 184] on link "Attendance" at bounding box center [590, 182] width 67 height 28
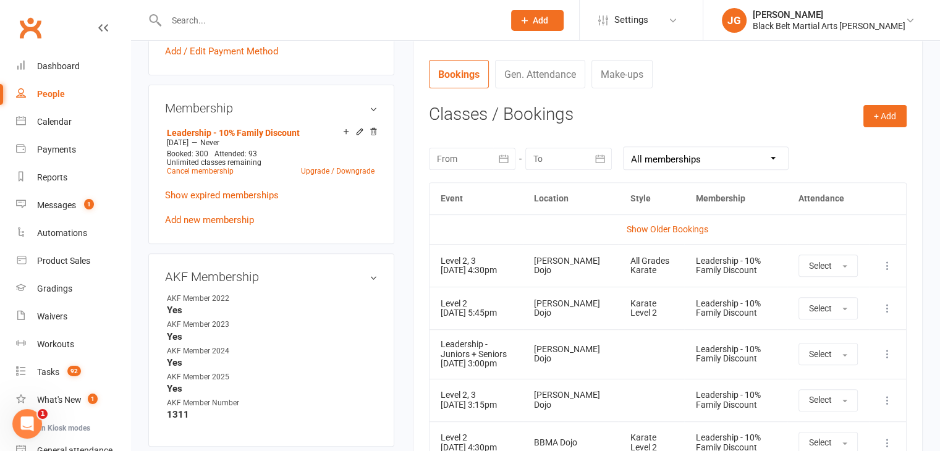
scroll to position [592, 0]
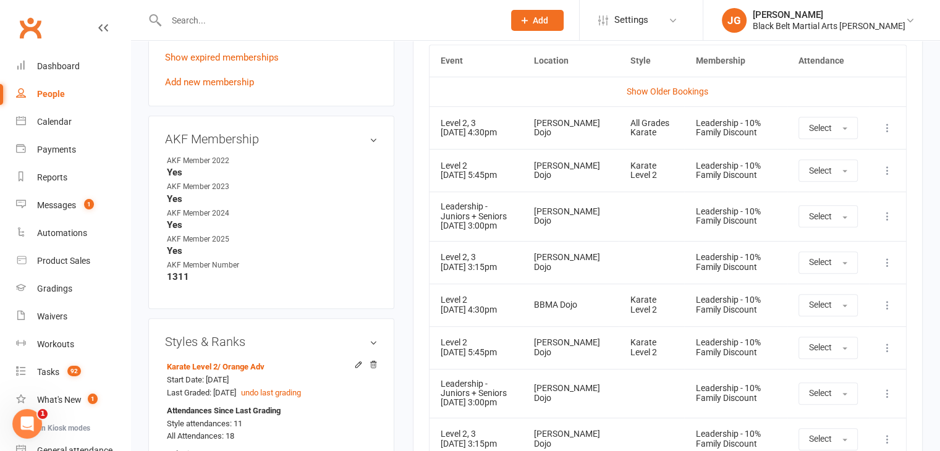
click at [629, 277] on td at bounding box center [652, 262] width 66 height 43
click at [278, 27] on input "text" at bounding box center [329, 20] width 333 height 17
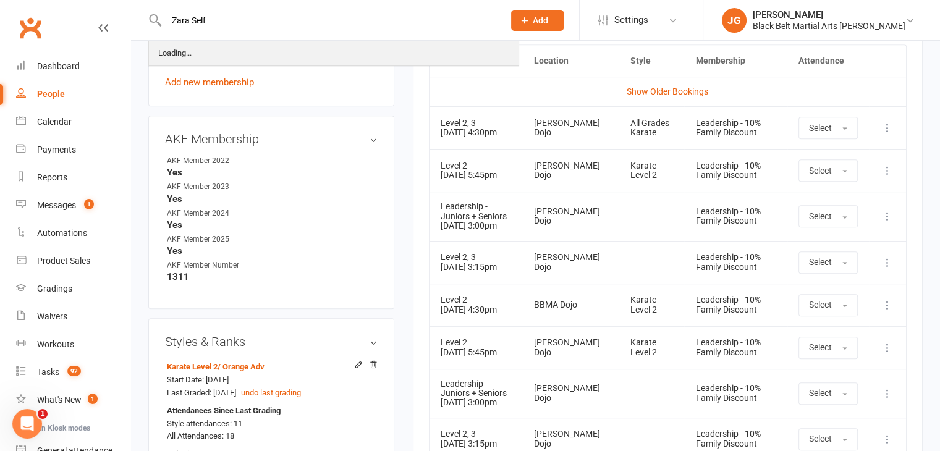
type input "Zara Self"
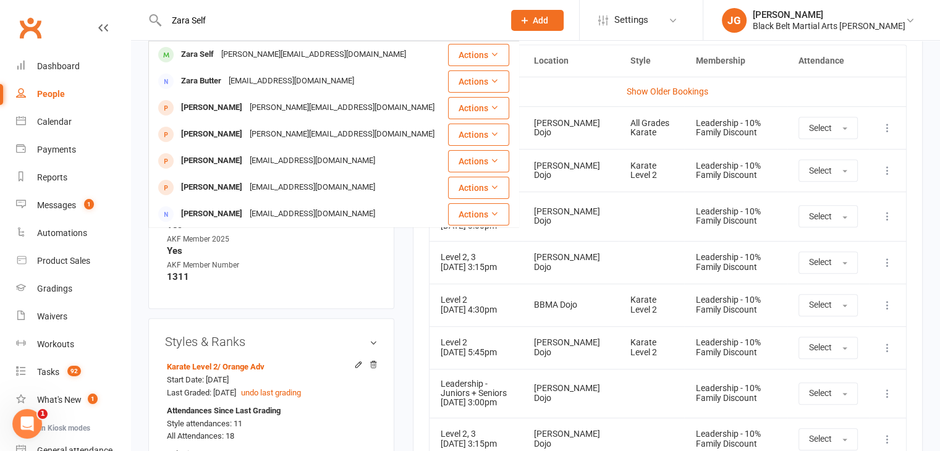
click at [282, 54] on div "[PERSON_NAME][EMAIL_ADDRESS][DOMAIN_NAME]" at bounding box center [314, 55] width 192 height 18
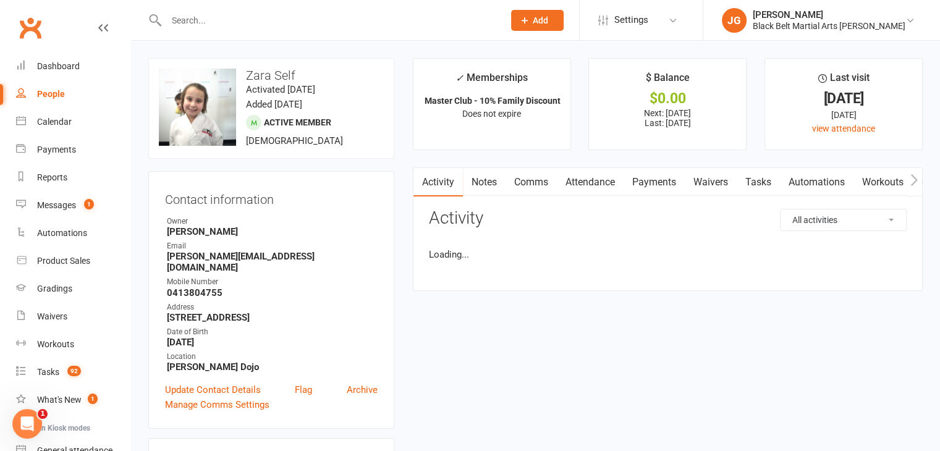
click at [653, 193] on link "Payments" at bounding box center [654, 182] width 61 height 28
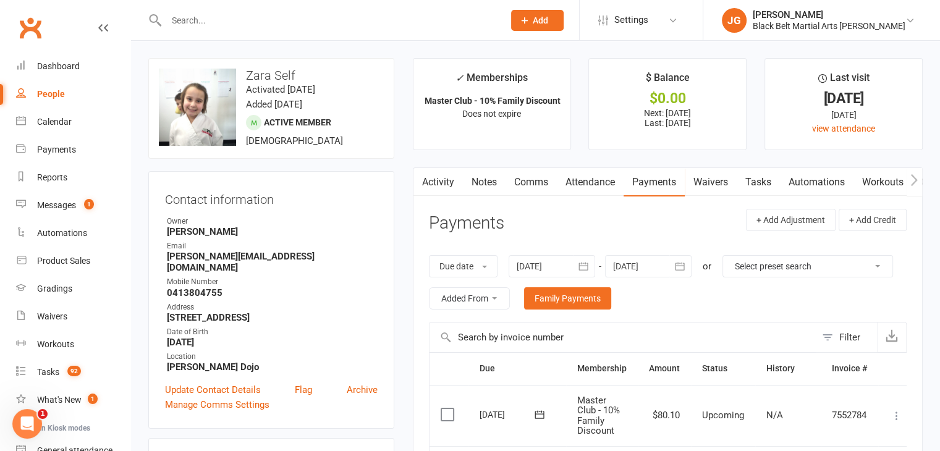
click at [587, 181] on link "Attendance" at bounding box center [590, 182] width 67 height 28
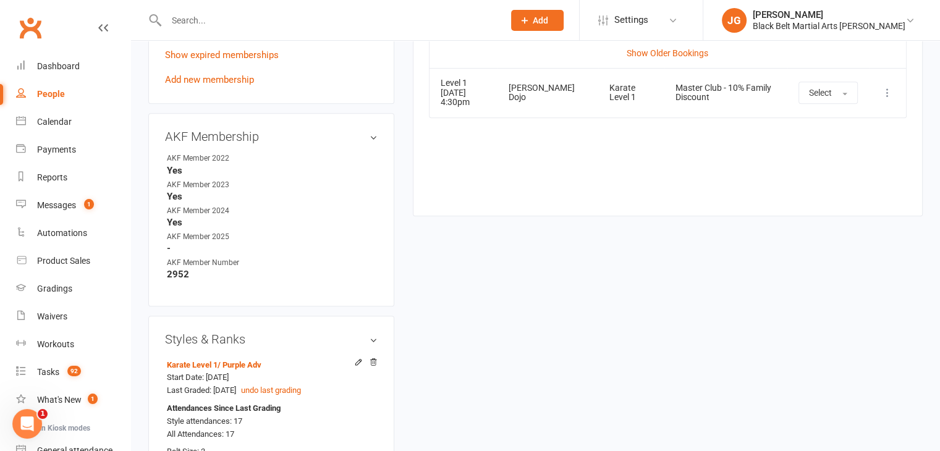
scroll to position [439, 0]
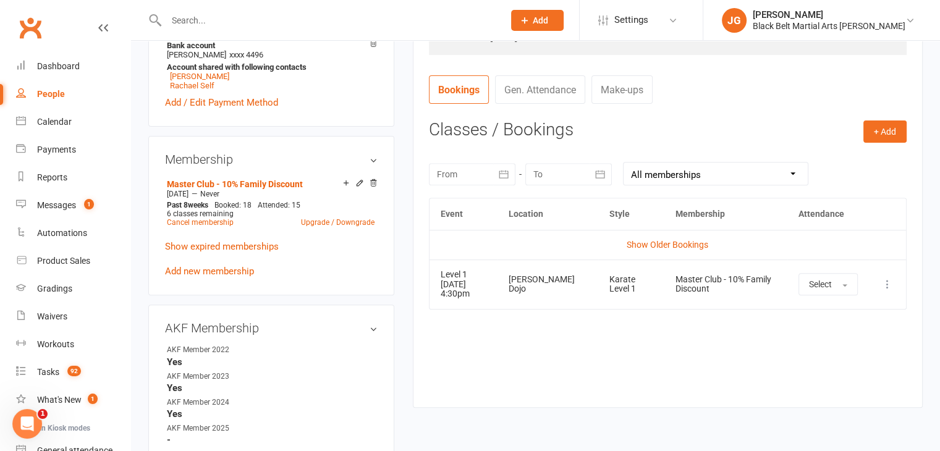
click at [551, 404] on div "Activity Notes Comms Attendance Payments Waivers Tasks Automations Workouts Gra…" at bounding box center [668, 68] width 510 height 679
click at [307, 17] on input "text" at bounding box center [329, 20] width 333 height 17
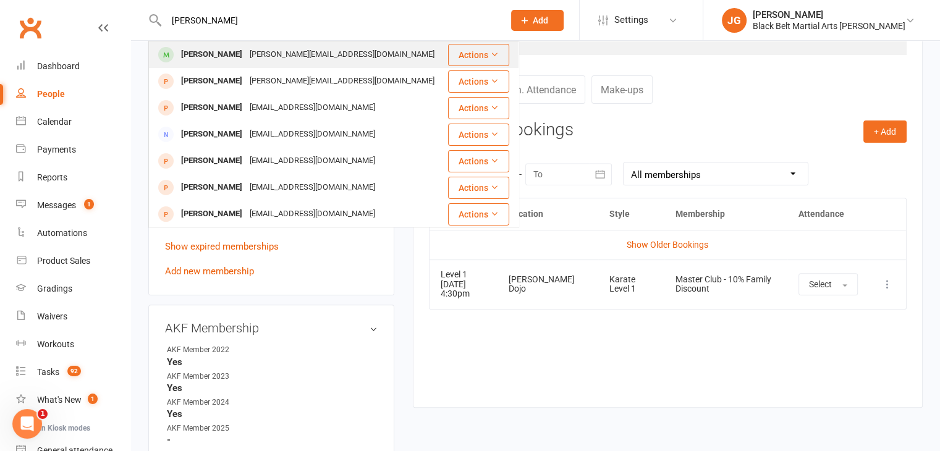
type input "[PERSON_NAME]"
click at [312, 50] on div "[PERSON_NAME][EMAIL_ADDRESS][DOMAIN_NAME]" at bounding box center [342, 55] width 192 height 18
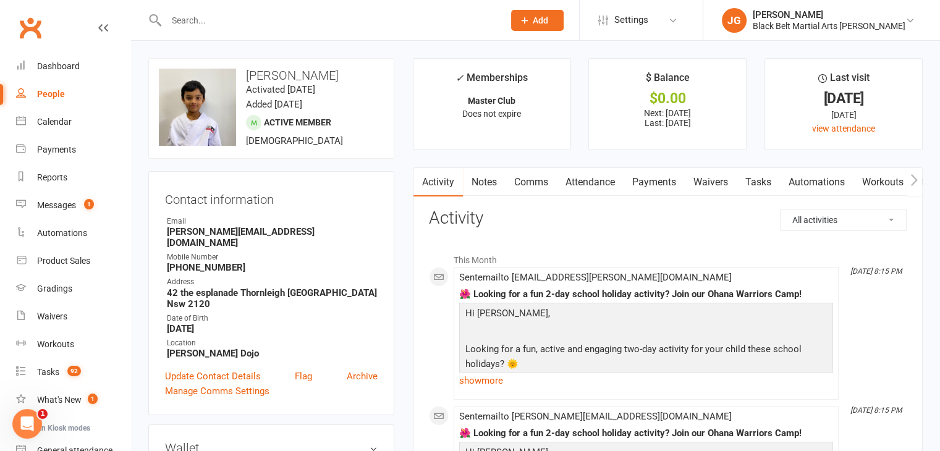
click at [588, 179] on link "Attendance" at bounding box center [590, 182] width 67 height 28
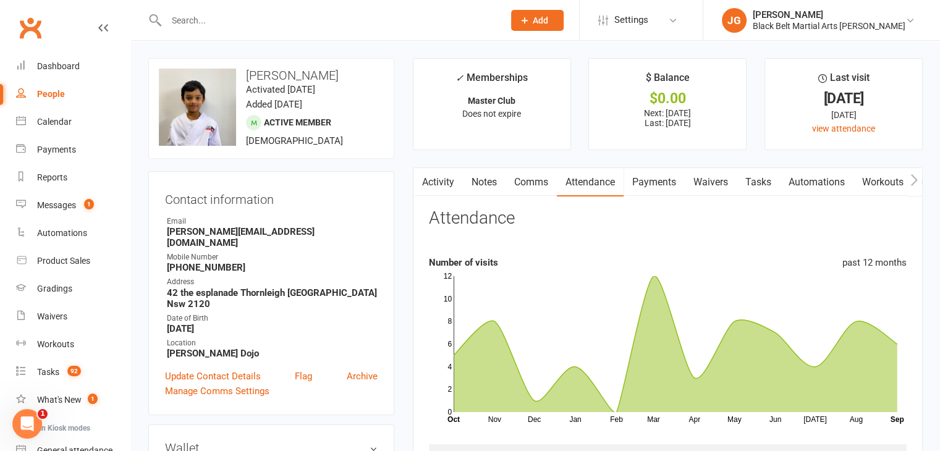
click at [373, 27] on input "text" at bounding box center [329, 20] width 333 height 17
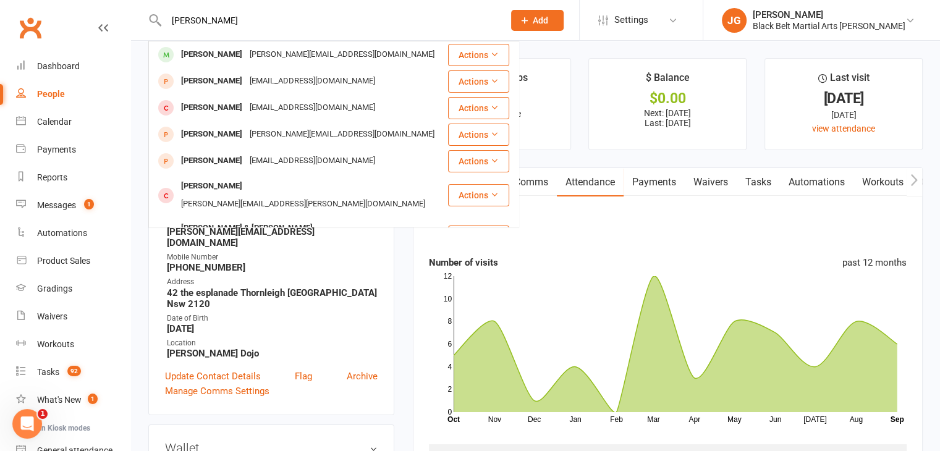
type input "[PERSON_NAME]"
click at [323, 50] on div "[PERSON_NAME] [PERSON_NAME][EMAIL_ADDRESS][DOMAIN_NAME]" at bounding box center [298, 54] width 297 height 25
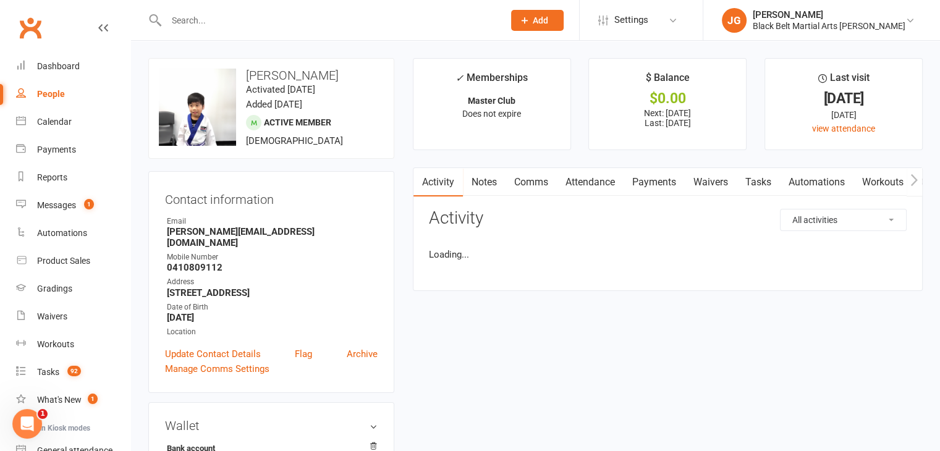
click at [595, 189] on link "Attendance" at bounding box center [590, 182] width 67 height 28
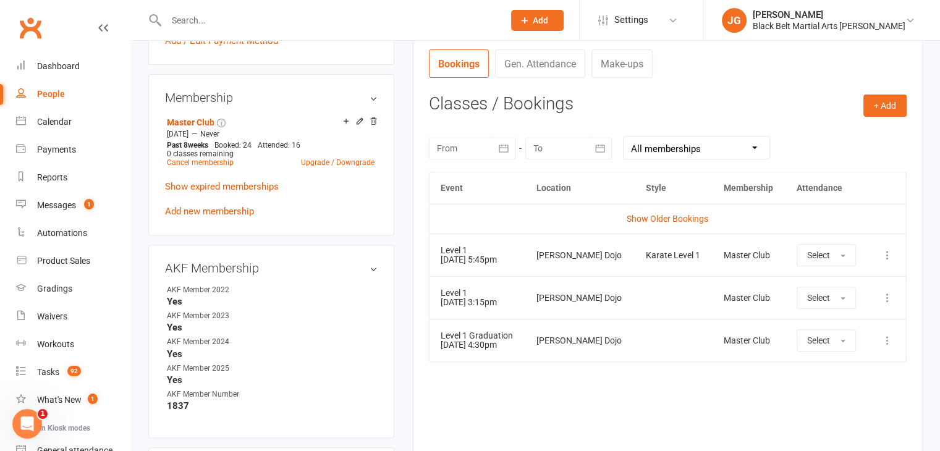
scroll to position [497, 0]
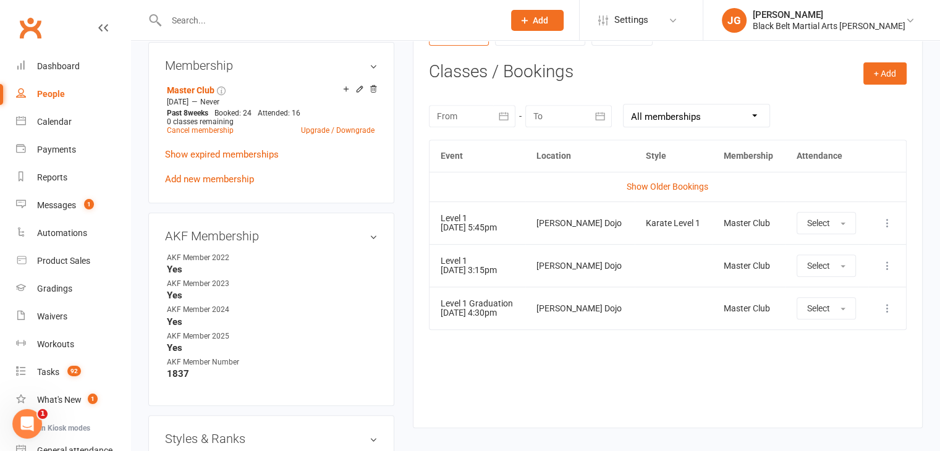
click at [568, 337] on div "Event Location Style Membership Attendance Show Older Bookings Level 1 [DATE] 5…" at bounding box center [668, 275] width 478 height 270
click at [415, 13] on input "text" at bounding box center [329, 20] width 333 height 17
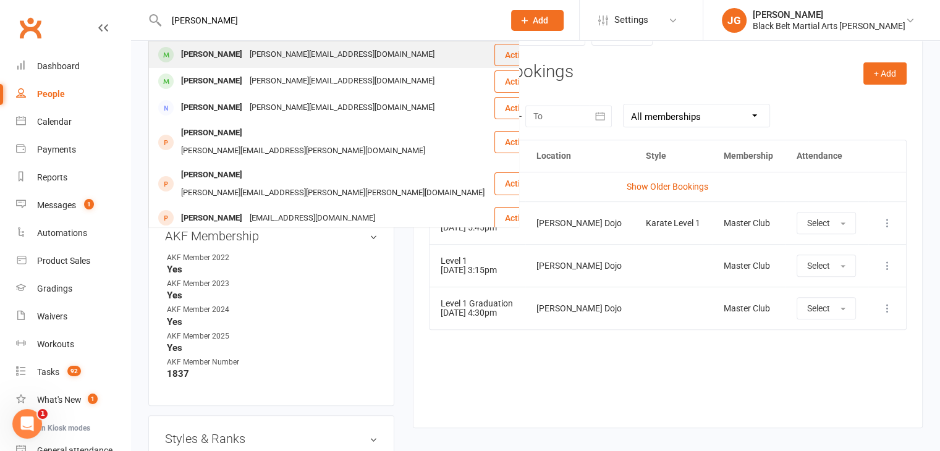
type input "[PERSON_NAME]"
click at [362, 41] on td "[PERSON_NAME] [PERSON_NAME][EMAIL_ADDRESS][DOMAIN_NAME]" at bounding box center [321, 54] width 345 height 27
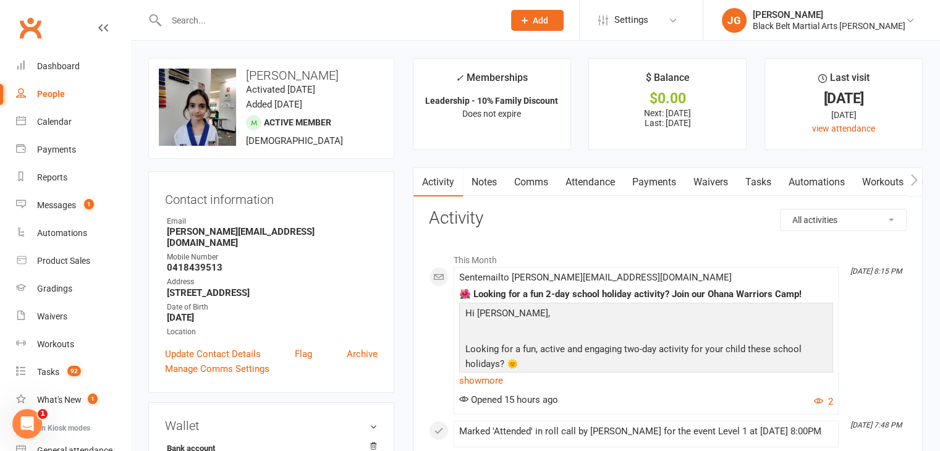
click at [582, 184] on link "Attendance" at bounding box center [590, 182] width 67 height 28
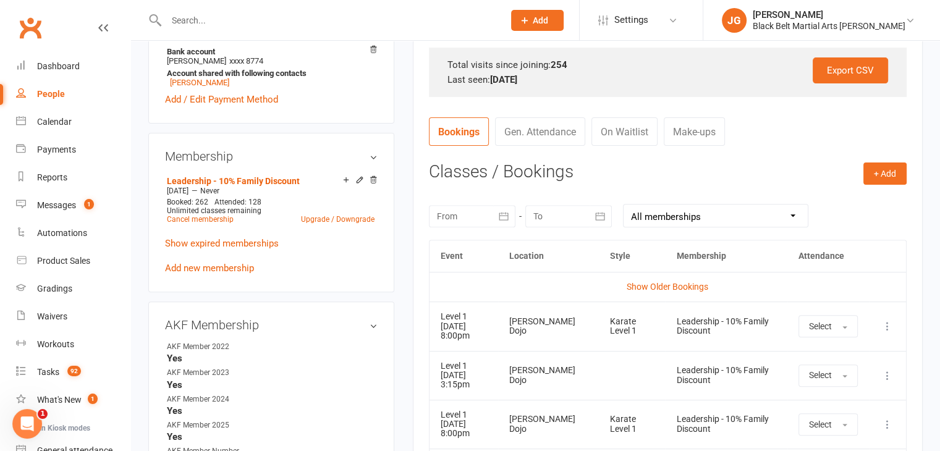
scroll to position [596, 0]
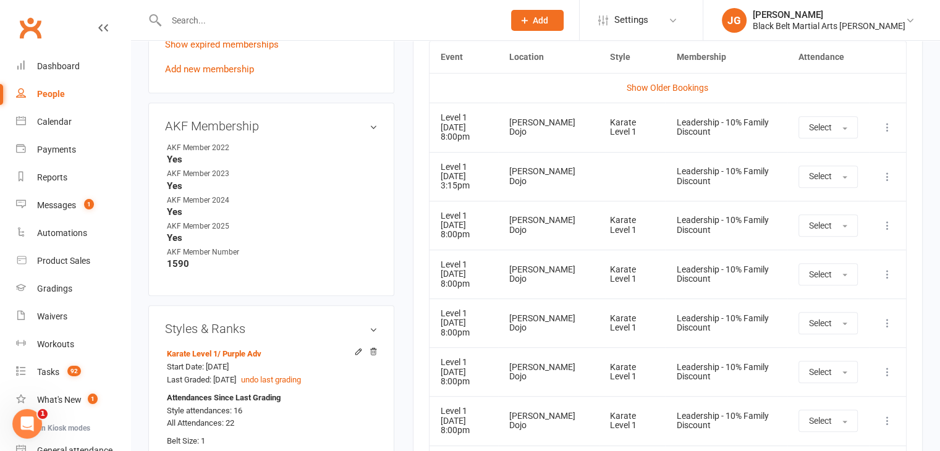
click at [599, 295] on td "Karate Level 1" at bounding box center [632, 274] width 67 height 49
